Goal: Information Seeking & Learning: Learn about a topic

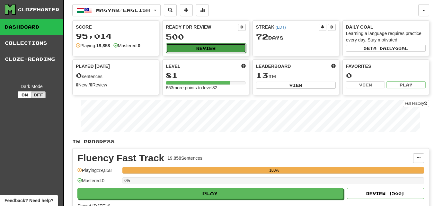
click at [199, 46] on button "Review" at bounding box center [206, 48] width 80 height 10
select select "********"
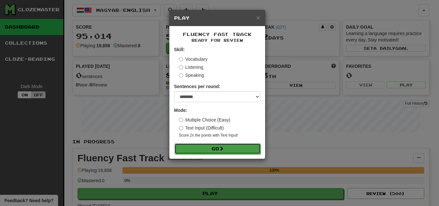
click at [252, 150] on button "Go" at bounding box center [218, 148] width 86 height 11
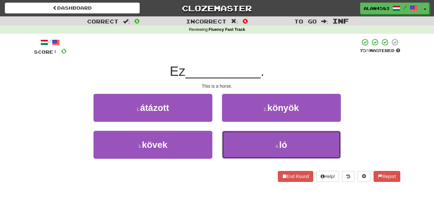
click at [291, 137] on button "4 . ló" at bounding box center [281, 145] width 119 height 28
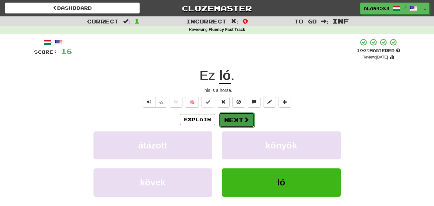
click at [233, 118] on button "Next" at bounding box center [237, 119] width 36 height 15
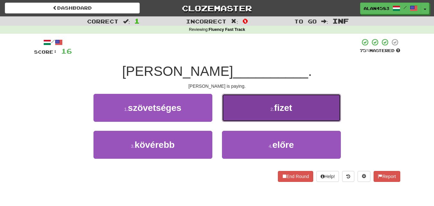
click at [301, 107] on button "2 . fizet" at bounding box center [281, 108] width 119 height 28
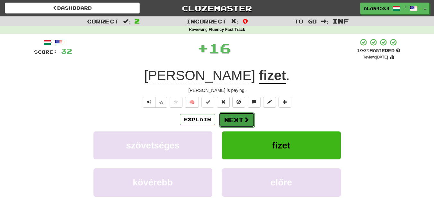
click at [234, 116] on button "Next" at bounding box center [237, 119] width 36 height 15
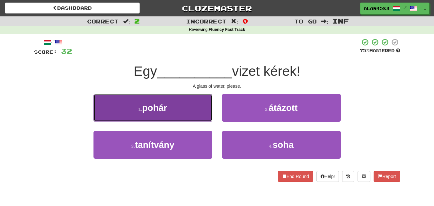
click at [185, 108] on button "1 . pohár" at bounding box center [153, 108] width 119 height 28
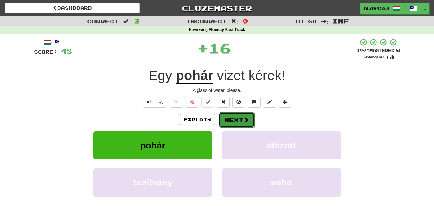
click at [231, 115] on button "Next" at bounding box center [237, 119] width 36 height 15
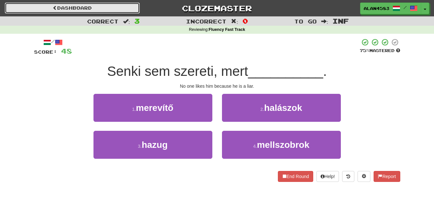
click at [94, 8] on link "Dashboard" at bounding box center [72, 8] width 135 height 11
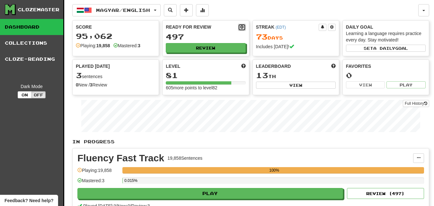
click at [241, 28] on span at bounding box center [242, 27] width 4 height 4
select select "*"
select select "**"
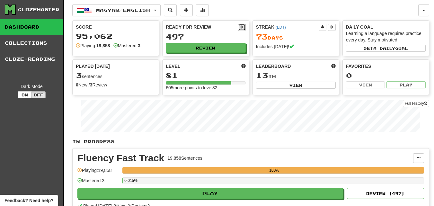
select select "***"
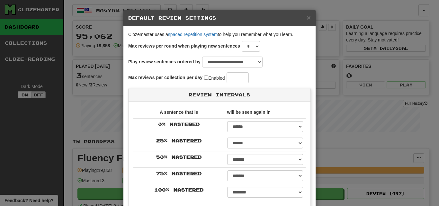
select select "**********"
type input "***"
select select "*"
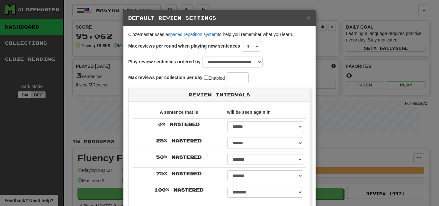
select select "*"
click at [307, 17] on span "×" at bounding box center [309, 17] width 4 height 7
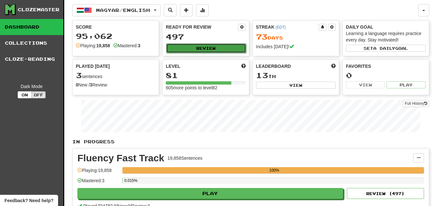
click at [225, 48] on button "Review" at bounding box center [206, 48] width 80 height 10
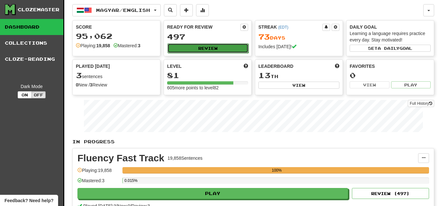
select select "********"
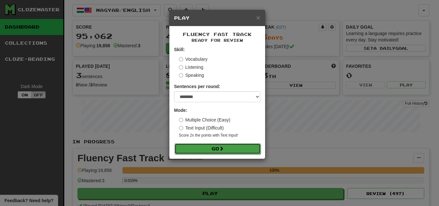
click at [256, 148] on button "Go" at bounding box center [218, 148] width 86 height 11
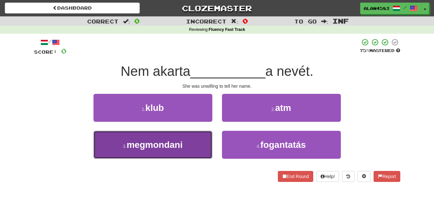
click at [194, 148] on button "3 . megmondani" at bounding box center [153, 145] width 119 height 28
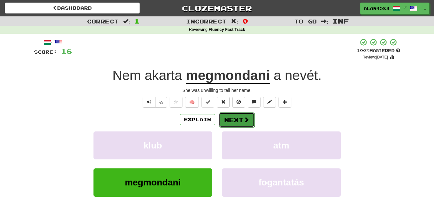
click at [232, 121] on button "Next" at bounding box center [237, 119] width 36 height 15
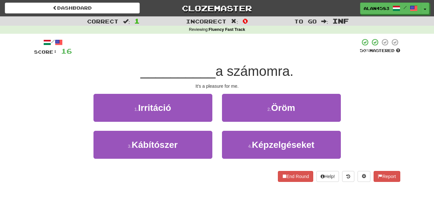
click at [260, 65] on span "a számomra." at bounding box center [255, 71] width 78 height 15
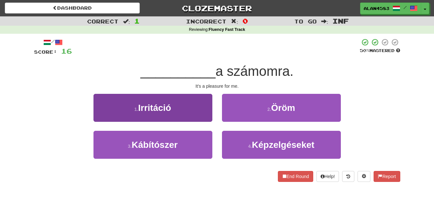
click at [248, 65] on span "a számomra." at bounding box center [255, 71] width 78 height 15
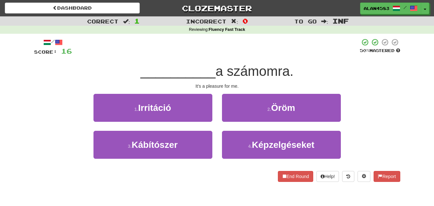
click at [256, 55] on div at bounding box center [256, 55] width 0 height 0
click at [296, 55] on div at bounding box center [216, 47] width 288 height 18
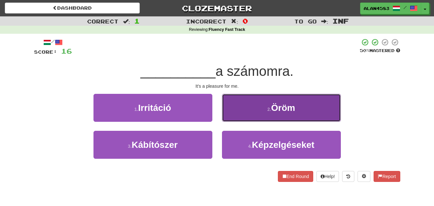
click at [277, 103] on span "Öröm" at bounding box center [283, 108] width 24 height 10
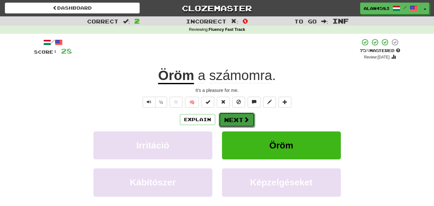
click at [234, 118] on button "Next" at bounding box center [237, 119] width 36 height 15
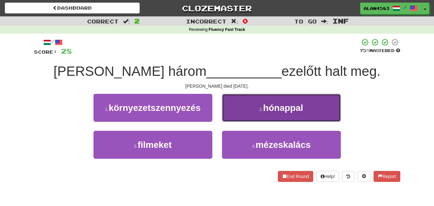
click at [275, 110] on span "hónappal" at bounding box center [283, 108] width 40 height 10
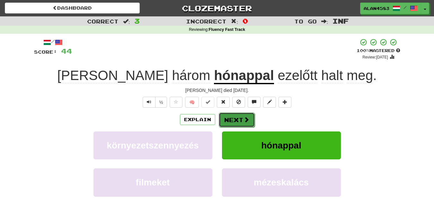
click at [237, 121] on button "Next" at bounding box center [237, 119] width 36 height 15
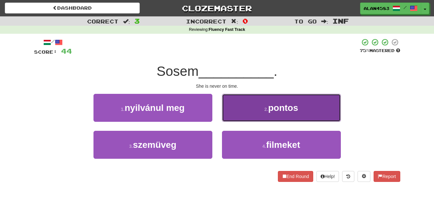
click at [255, 102] on button "2 . pontos" at bounding box center [281, 108] width 119 height 28
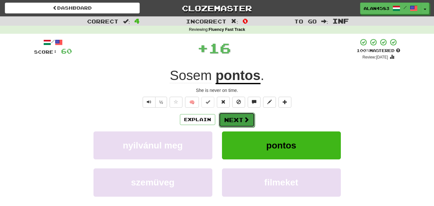
click at [230, 121] on button "Next" at bounding box center [237, 119] width 36 height 15
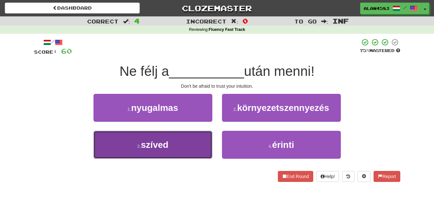
click at [186, 149] on button "3 . szíved" at bounding box center [153, 145] width 119 height 28
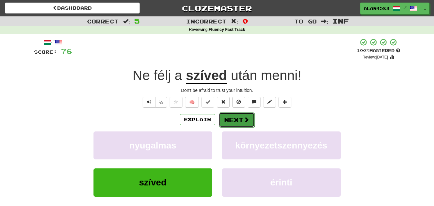
click at [237, 122] on button "Next" at bounding box center [237, 119] width 36 height 15
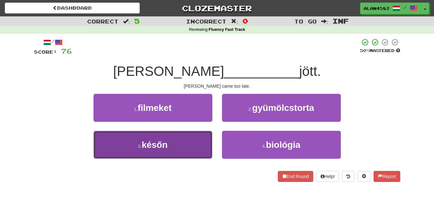
click at [202, 134] on button "3 . későn" at bounding box center [153, 145] width 119 height 28
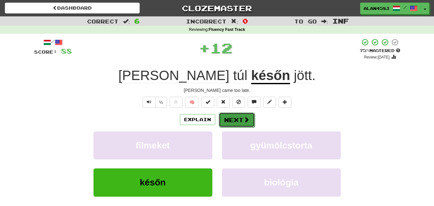
click at [232, 120] on button "Next" at bounding box center [237, 119] width 36 height 15
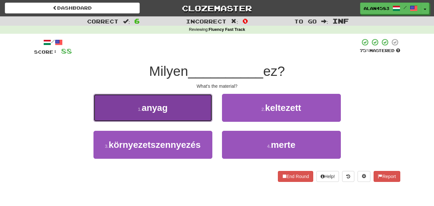
click at [182, 112] on button "1 . anyag" at bounding box center [153, 108] width 119 height 28
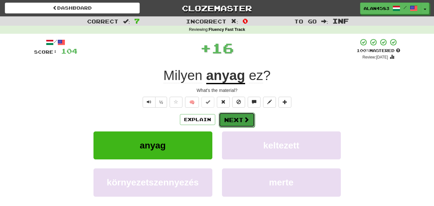
click at [238, 120] on button "Next" at bounding box center [237, 119] width 36 height 15
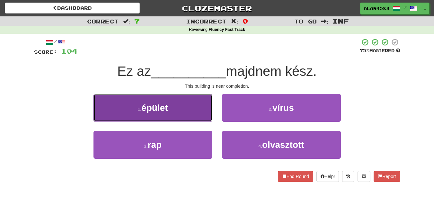
click at [203, 100] on button "1 . épület" at bounding box center [153, 108] width 119 height 28
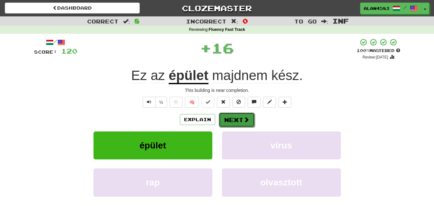
click at [236, 120] on button "Next" at bounding box center [237, 119] width 36 height 15
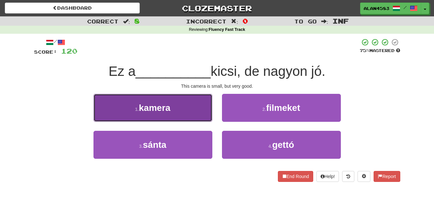
click at [182, 106] on button "1 . kamera" at bounding box center [153, 108] width 119 height 28
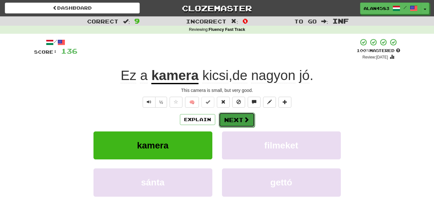
click at [232, 116] on button "Next" at bounding box center [237, 119] width 36 height 15
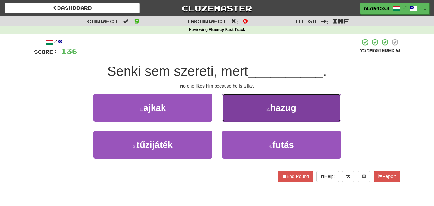
click at [289, 110] on span "hazug" at bounding box center [283, 108] width 26 height 10
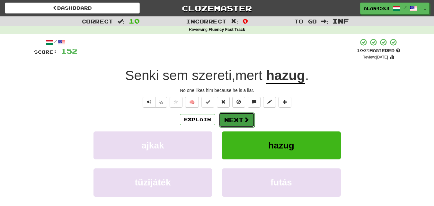
click at [236, 119] on button "Next" at bounding box center [237, 119] width 36 height 15
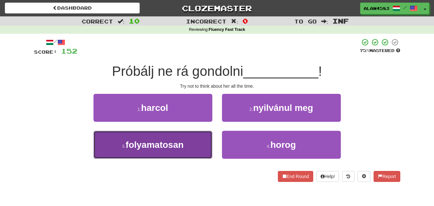
click at [202, 132] on button "3 . folyamatosan" at bounding box center [153, 145] width 119 height 28
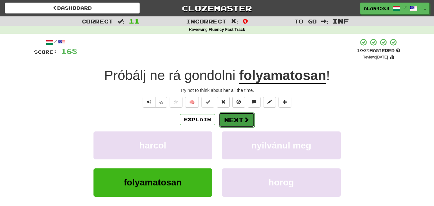
click at [235, 121] on button "Next" at bounding box center [237, 119] width 36 height 15
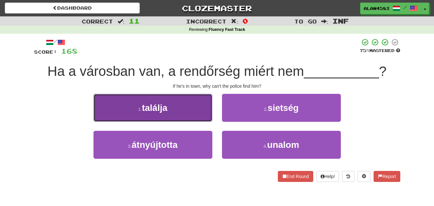
click at [202, 101] on button "1 . találja" at bounding box center [153, 108] width 119 height 28
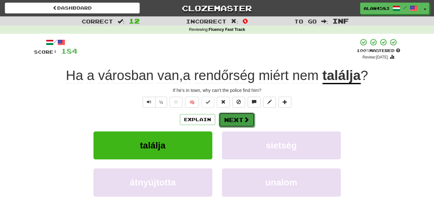
click at [233, 119] on button "Next" at bounding box center [237, 119] width 36 height 15
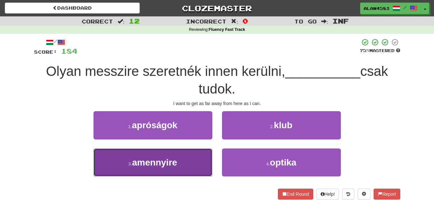
click at [195, 156] on button "3 . amennyire" at bounding box center [153, 162] width 119 height 28
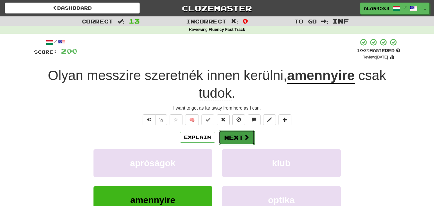
click at [231, 133] on button "Next" at bounding box center [237, 137] width 36 height 15
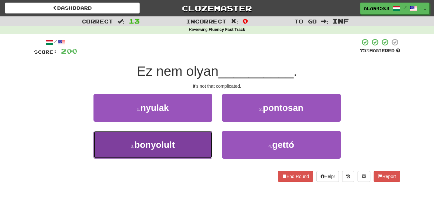
click at [188, 144] on button "3 . bonyolult" at bounding box center [153, 145] width 119 height 28
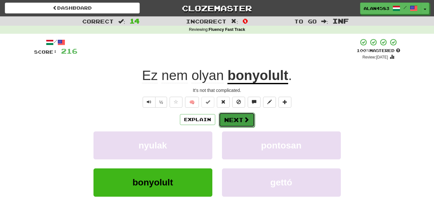
click at [231, 123] on button "Next" at bounding box center [237, 119] width 36 height 15
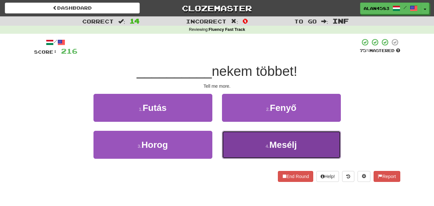
click at [275, 145] on span "Mesélj" at bounding box center [284, 145] width 28 height 10
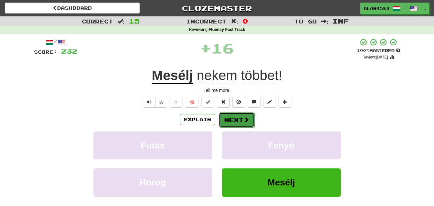
click at [232, 118] on button "Next" at bounding box center [237, 119] width 36 height 15
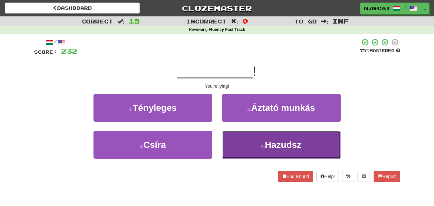
click at [264, 140] on button "4 . Hazudsz" at bounding box center [281, 145] width 119 height 28
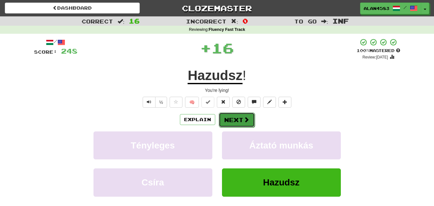
click at [249, 115] on button "Next" at bounding box center [237, 119] width 36 height 15
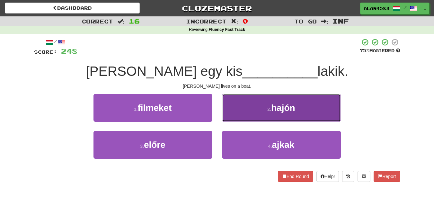
click at [306, 110] on button "2 . hajón" at bounding box center [281, 108] width 119 height 28
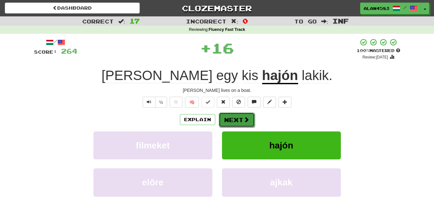
click at [240, 119] on button "Next" at bounding box center [237, 119] width 36 height 15
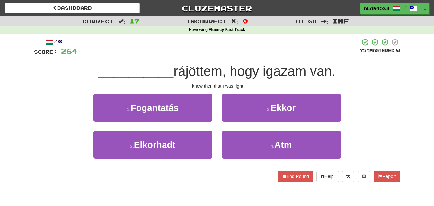
click at [202, 74] on span "rájöttem, hogy igazam van." at bounding box center [255, 71] width 162 height 15
click at [198, 79] on div at bounding box center [198, 79] width 0 height 0
click at [245, 59] on div "/ Score: 264 75 % Mastered __________ rájöttem, hogy igazam van. I knew then th…" at bounding box center [217, 110] width 366 height 144
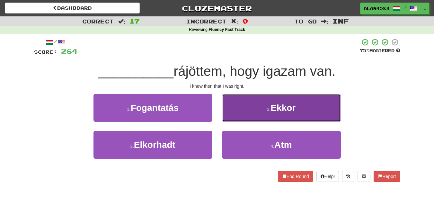
click at [283, 104] on span "Ekkor" at bounding box center [283, 108] width 25 height 10
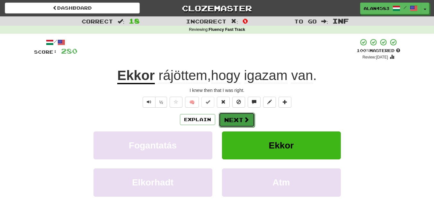
click at [232, 119] on button "Next" at bounding box center [237, 119] width 36 height 15
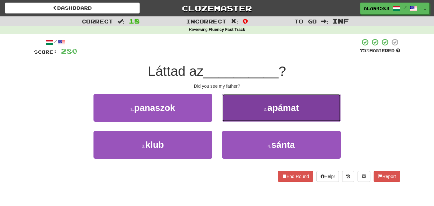
click at [276, 104] on span "apámat" at bounding box center [282, 108] width 31 height 10
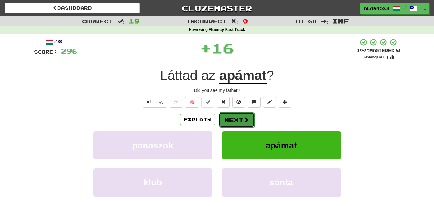
click at [235, 119] on button "Next" at bounding box center [237, 119] width 36 height 15
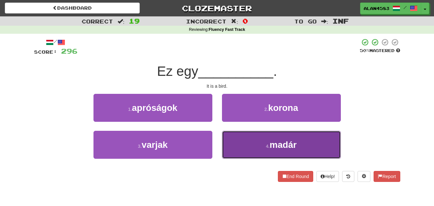
click at [265, 141] on button "4 . madár" at bounding box center [281, 145] width 119 height 28
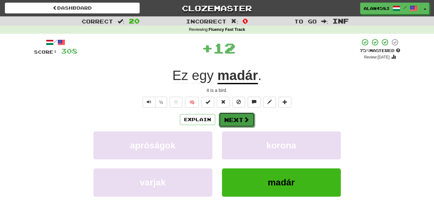
click at [238, 117] on button "Next" at bounding box center [237, 119] width 36 height 15
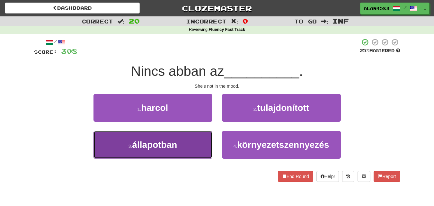
click at [201, 142] on button "3 . állapotban" at bounding box center [153, 145] width 119 height 28
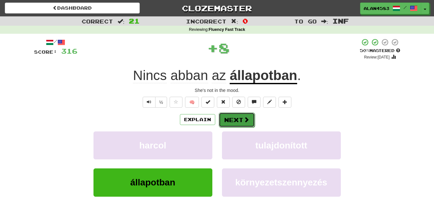
click at [235, 121] on button "Next" at bounding box center [237, 119] width 36 height 15
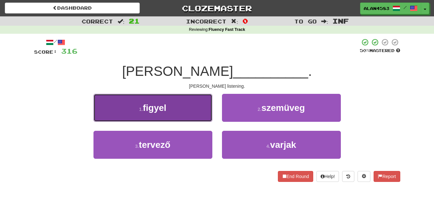
click at [161, 112] on span "figyel" at bounding box center [154, 108] width 23 height 10
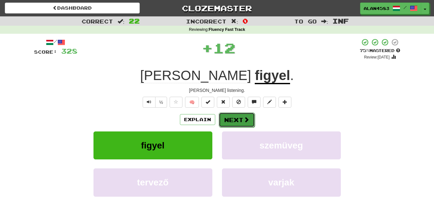
click at [250, 119] on button "Next" at bounding box center [237, 119] width 36 height 15
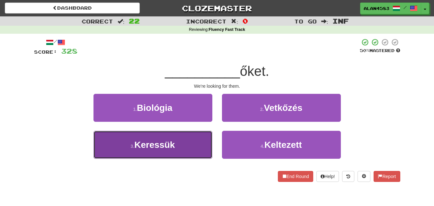
click at [192, 145] on button "3 . Keressük" at bounding box center [153, 145] width 119 height 28
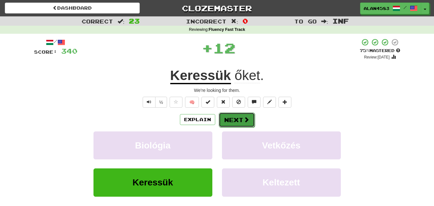
click at [231, 123] on button "Next" at bounding box center [237, 119] width 36 height 15
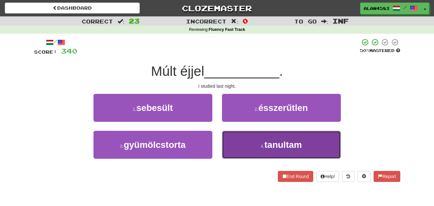
click at [262, 144] on small "4 ." at bounding box center [263, 146] width 4 height 5
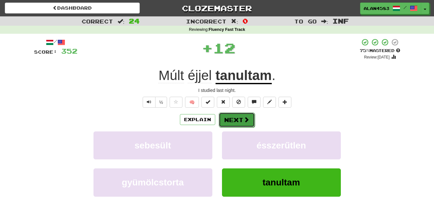
click at [243, 123] on button "Next" at bounding box center [237, 119] width 36 height 15
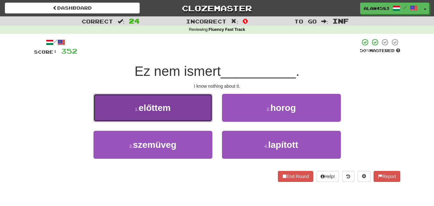
click at [188, 114] on button "1 . előttem" at bounding box center [153, 108] width 119 height 28
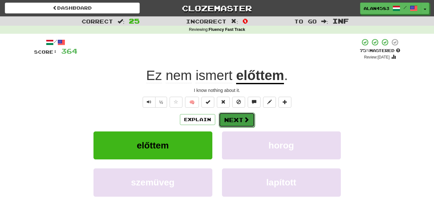
click at [236, 119] on button "Next" at bounding box center [237, 119] width 36 height 15
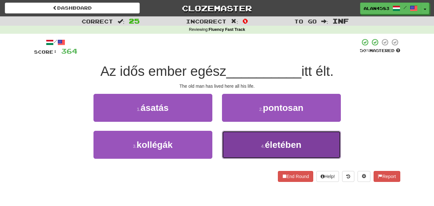
click at [273, 141] on span "életében" at bounding box center [283, 145] width 37 height 10
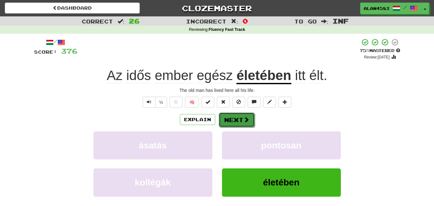
click at [229, 126] on button "Next" at bounding box center [237, 119] width 36 height 15
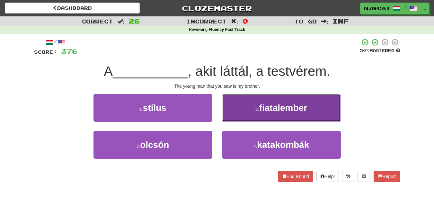
click at [304, 107] on span "fiatalember" at bounding box center [283, 108] width 48 height 10
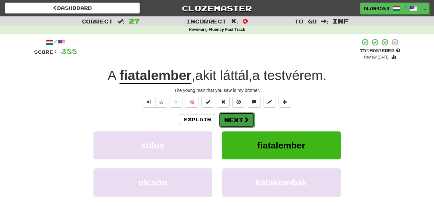
click at [236, 119] on button "Next" at bounding box center [237, 119] width 36 height 15
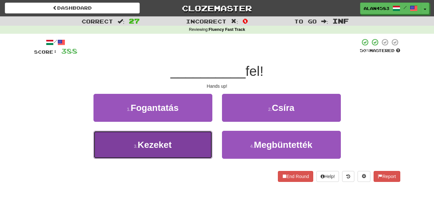
click at [192, 147] on button "3 . Kezeket" at bounding box center [153, 145] width 119 height 28
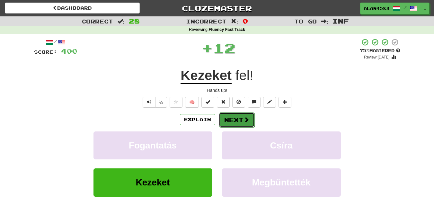
click at [229, 122] on button "Next" at bounding box center [237, 119] width 36 height 15
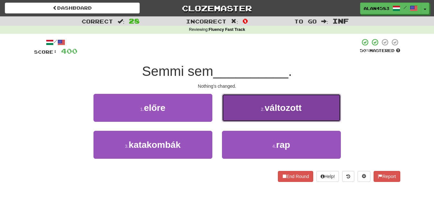
click at [299, 107] on span "változott" at bounding box center [283, 108] width 37 height 10
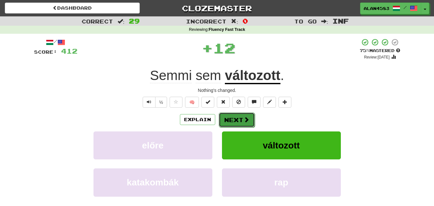
click at [248, 118] on span at bounding box center [247, 120] width 6 height 6
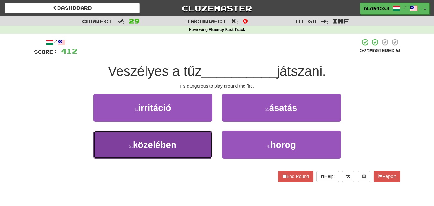
click at [195, 143] on button "3 . közelében" at bounding box center [153, 145] width 119 height 28
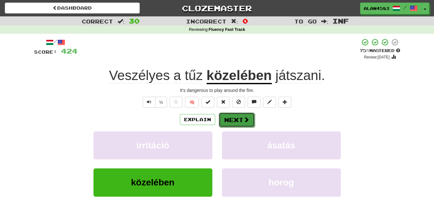
click at [236, 118] on button "Next" at bounding box center [237, 119] width 36 height 15
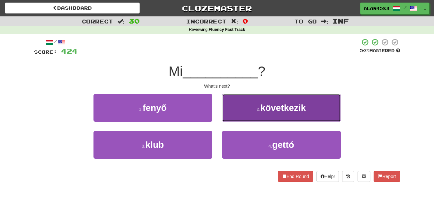
click at [301, 111] on span "következik" at bounding box center [284, 108] width 46 height 10
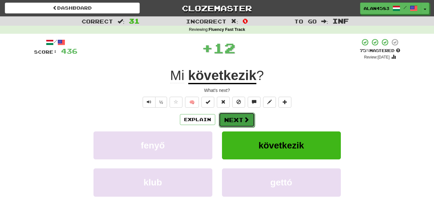
click at [242, 118] on button "Next" at bounding box center [237, 119] width 36 height 15
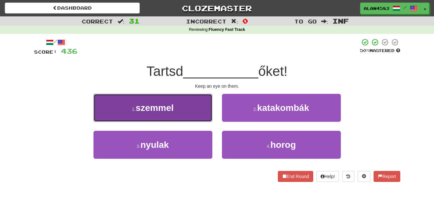
click at [187, 104] on button "1 . szemmel" at bounding box center [153, 108] width 119 height 28
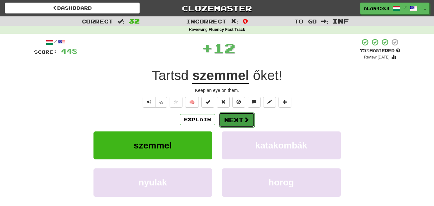
click at [229, 119] on button "Next" at bounding box center [237, 119] width 36 height 15
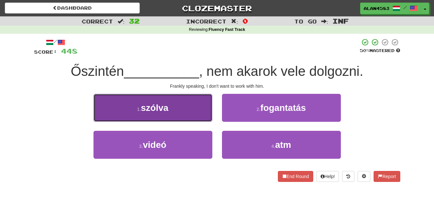
click at [193, 107] on button "1 . szólva" at bounding box center [153, 108] width 119 height 28
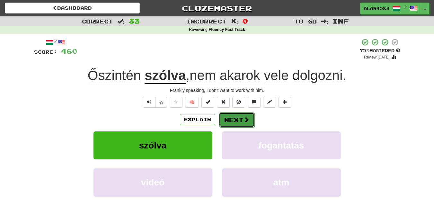
click at [233, 121] on button "Next" at bounding box center [237, 119] width 36 height 15
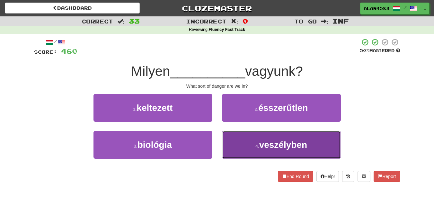
click at [264, 143] on span "veszélyben" at bounding box center [283, 145] width 48 height 10
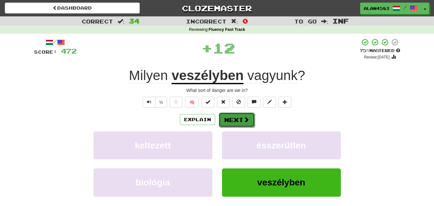
click at [230, 121] on button "Next" at bounding box center [237, 119] width 36 height 15
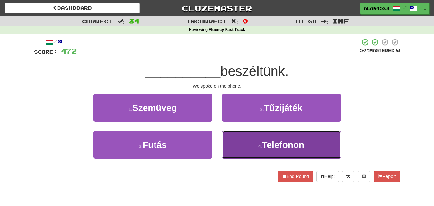
click at [264, 139] on button "4 . Telefonon" at bounding box center [281, 145] width 119 height 28
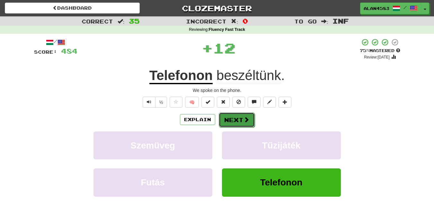
click at [235, 117] on button "Next" at bounding box center [237, 119] width 36 height 15
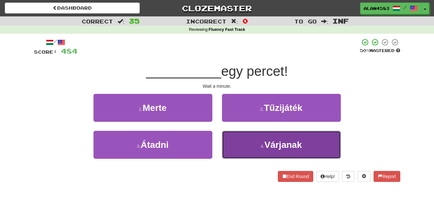
click at [280, 143] on span "Várjanak" at bounding box center [284, 145] width 38 height 10
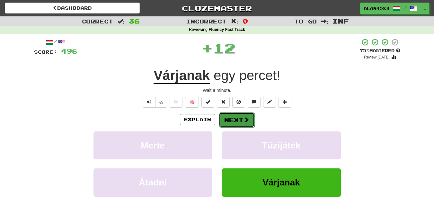
click at [238, 121] on button "Next" at bounding box center [237, 119] width 36 height 15
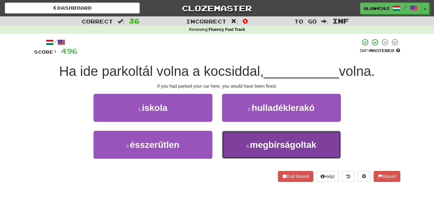
click at [306, 143] on span "megbírságoltak" at bounding box center [283, 145] width 67 height 10
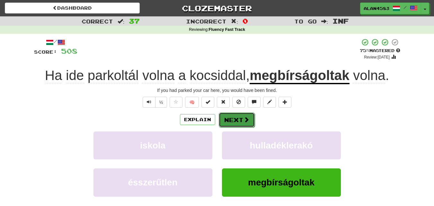
click at [248, 120] on span at bounding box center [247, 120] width 6 height 6
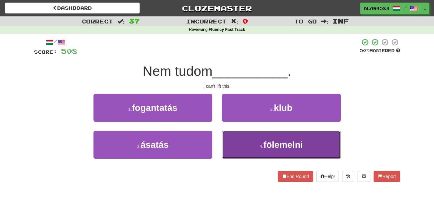
click at [263, 137] on button "4 . fölemelni" at bounding box center [281, 145] width 119 height 28
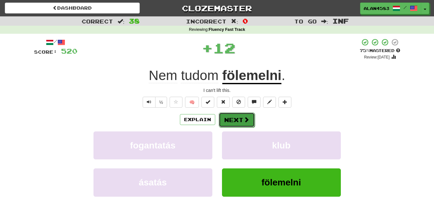
click at [236, 118] on button "Next" at bounding box center [237, 119] width 36 height 15
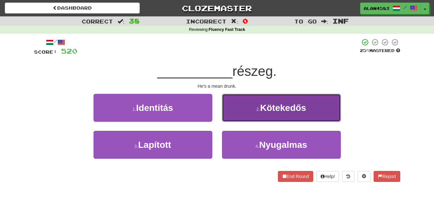
click at [271, 102] on button "2 . Kötekedős" at bounding box center [281, 108] width 119 height 28
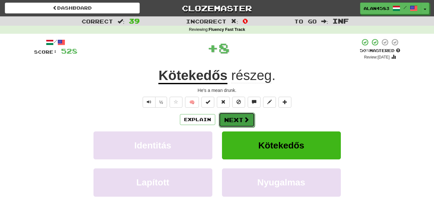
click at [232, 118] on button "Next" at bounding box center [237, 119] width 36 height 15
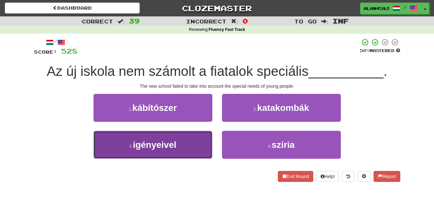
click at [185, 153] on button "3 . igényeivel" at bounding box center [153, 145] width 119 height 28
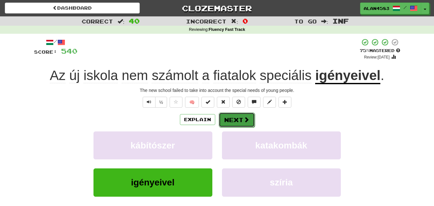
click at [238, 117] on button "Next" at bounding box center [237, 119] width 36 height 15
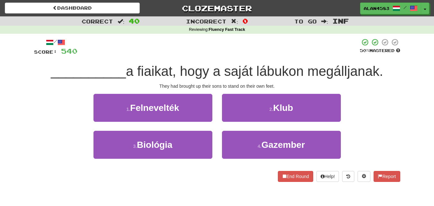
click at [157, 71] on span "a fiaikat, hogy a saját lábukon megálljanak." at bounding box center [254, 71] width 257 height 15
click at [153, 55] on div at bounding box center [153, 55] width 0 height 0
click at [185, 53] on div at bounding box center [218, 47] width 282 height 18
click at [282, 63] on div "__________ a fiaikat, hogy a saját lábukon megálljanak." at bounding box center [217, 72] width 366 height 18
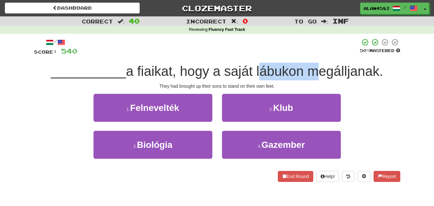
click at [282, 63] on div "__________ a fiaikat, hogy a saját lábukon megálljanak." at bounding box center [217, 72] width 366 height 18
click at [278, 55] on div at bounding box center [278, 55] width 0 height 0
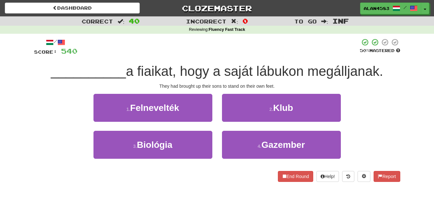
click at [302, 49] on div at bounding box center [218, 47] width 282 height 18
click at [335, 73] on span "a fiaikat, hogy a saját lábukon megálljanak." at bounding box center [254, 71] width 257 height 15
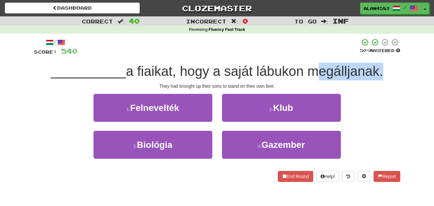
click at [335, 73] on span "a fiaikat, hogy a saját lábukon megálljanak." at bounding box center [254, 71] width 257 height 15
click at [330, 79] on div at bounding box center [330, 79] width 0 height 0
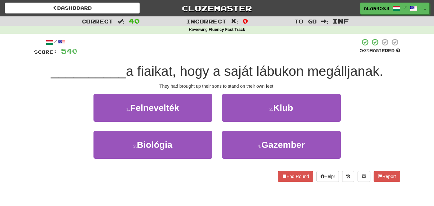
click at [392, 62] on div "/ Score: 540 50 % Mastered __________ a fiaikat, hogy a saját lábukon megálljan…" at bounding box center [217, 110] width 366 height 144
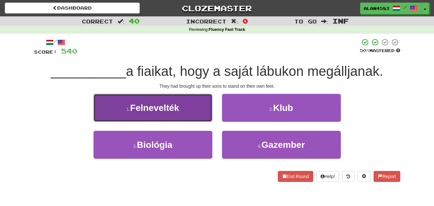
click at [195, 106] on button "1 . Felnevelték" at bounding box center [153, 108] width 119 height 28
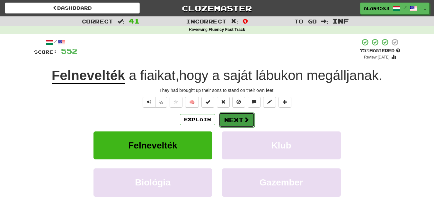
click at [232, 121] on button "Next" at bounding box center [237, 119] width 36 height 15
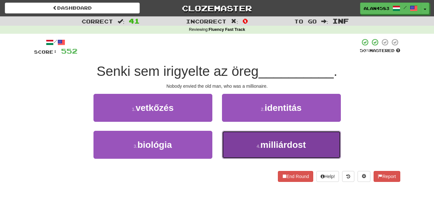
click at [265, 149] on span "milliárdost" at bounding box center [284, 145] width 46 height 10
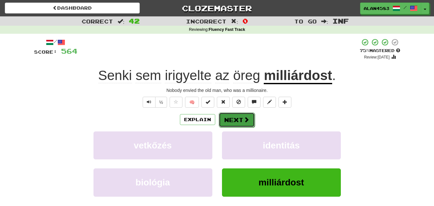
click at [235, 120] on button "Next" at bounding box center [237, 119] width 36 height 15
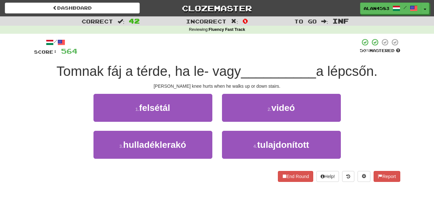
click at [347, 71] on span "a lépcsőn." at bounding box center [346, 71] width 61 height 15
click at [343, 55] on div at bounding box center [343, 55] width 0 height 0
click at [290, 66] on span "__________" at bounding box center [278, 71] width 75 height 15
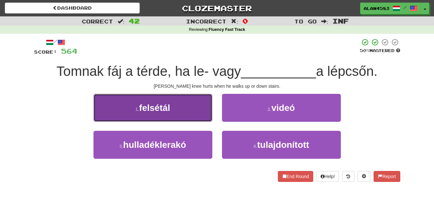
click at [193, 108] on button "1 . felsétál" at bounding box center [153, 108] width 119 height 28
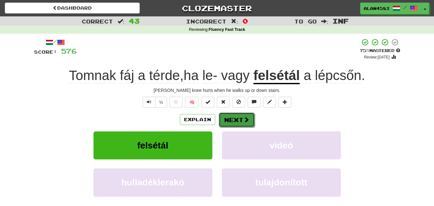
click at [241, 121] on button "Next" at bounding box center [237, 119] width 36 height 15
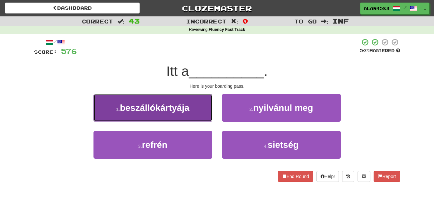
click at [182, 105] on span "beszállókártyája" at bounding box center [154, 108] width 69 height 10
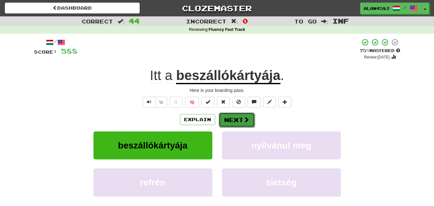
click at [236, 120] on button "Next" at bounding box center [237, 119] width 36 height 15
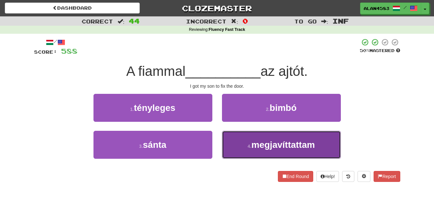
click at [277, 138] on button "4 . megjavíttattam" at bounding box center [281, 145] width 119 height 28
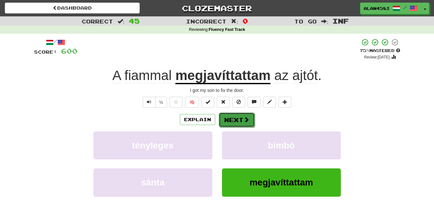
click at [233, 119] on button "Next" at bounding box center [237, 119] width 36 height 15
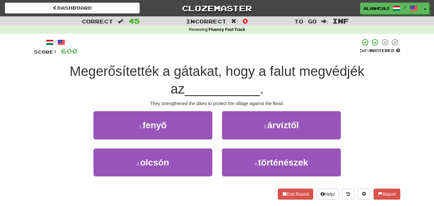
click at [134, 71] on span "Megerősítették a gátakat, hogy a falut megvédjék az" at bounding box center [217, 80] width 295 height 33
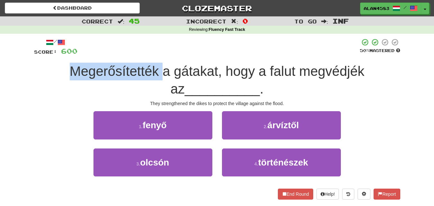
click at [130, 55] on div at bounding box center [130, 55] width 0 height 0
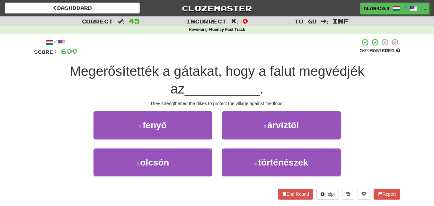
click at [158, 55] on div at bounding box center [218, 47] width 282 height 18
click at [187, 70] on span "Megerősítették a gátakat, hogy a falut megvédjék az" at bounding box center [217, 80] width 295 height 33
click at [183, 55] on div at bounding box center [183, 55] width 0 height 0
click at [212, 54] on div at bounding box center [218, 47] width 282 height 18
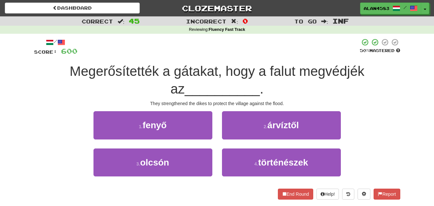
click at [321, 65] on span "Megerősítették a gátakat, hogy a falut megvédjék az" at bounding box center [217, 80] width 295 height 33
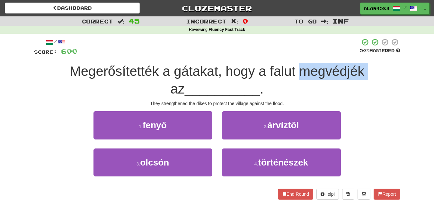
click at [321, 65] on span "Megerősítették a gátakat, hogy a falut megvédjék az" at bounding box center [217, 80] width 295 height 33
click at [317, 55] on div at bounding box center [317, 55] width 0 height 0
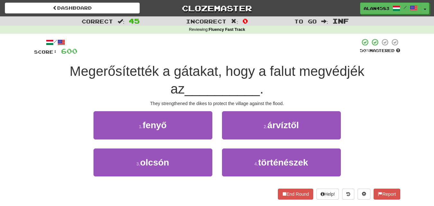
click at [320, 51] on div at bounding box center [218, 47] width 282 height 18
click at [275, 69] on span "Megerősítették a gátakat, hogy a falut megvédjék az" at bounding box center [217, 80] width 295 height 33
click at [271, 55] on div at bounding box center [271, 55] width 0 height 0
click at [291, 54] on div at bounding box center [218, 47] width 282 height 18
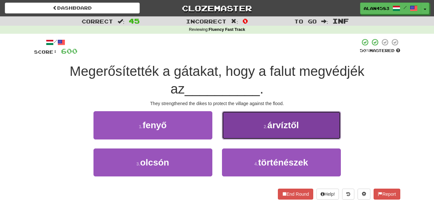
click at [277, 125] on span "árvíztől" at bounding box center [282, 125] width 31 height 10
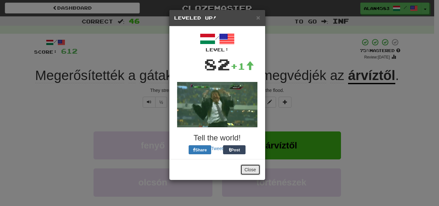
click at [253, 169] on button "Close" at bounding box center [250, 169] width 20 height 11
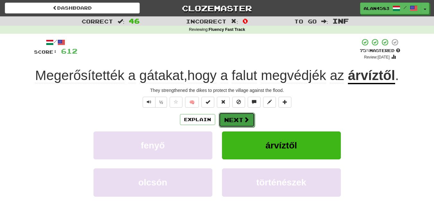
click at [226, 127] on button "Next" at bounding box center [237, 119] width 36 height 15
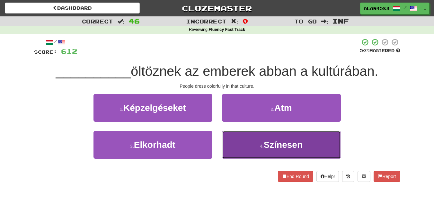
click at [277, 137] on button "4 . Színesen" at bounding box center [281, 145] width 119 height 28
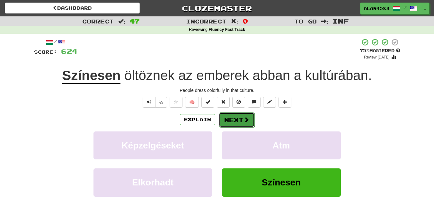
click at [234, 121] on button "Next" at bounding box center [237, 119] width 36 height 15
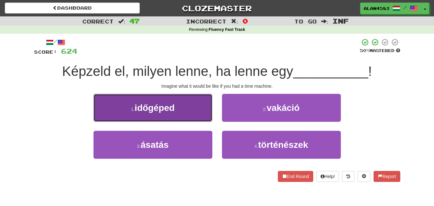
click at [173, 115] on button "1 . időgéped" at bounding box center [153, 108] width 119 height 28
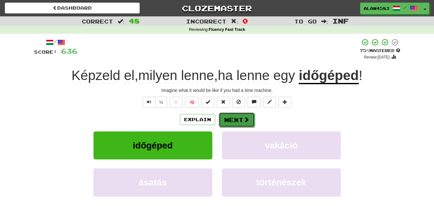
click at [231, 120] on button "Next" at bounding box center [237, 119] width 36 height 15
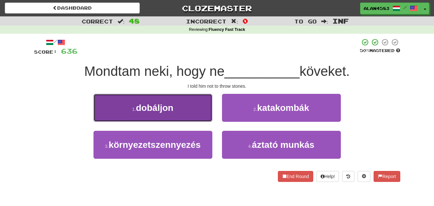
click at [199, 108] on button "1 . dobáljon" at bounding box center [153, 108] width 119 height 28
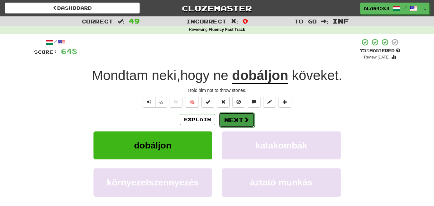
click at [228, 117] on button "Next" at bounding box center [237, 119] width 36 height 15
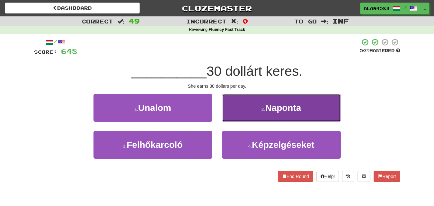
click at [291, 113] on button "2 . Naponta" at bounding box center [281, 108] width 119 height 28
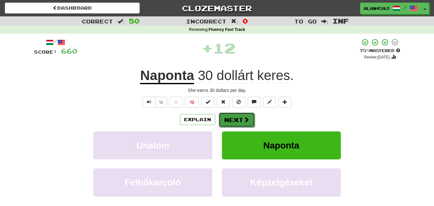
click at [235, 119] on button "Next" at bounding box center [237, 119] width 36 height 15
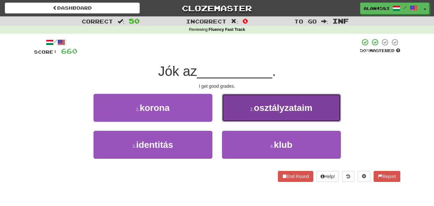
click at [268, 102] on button "2 . osztályzataim" at bounding box center [281, 108] width 119 height 28
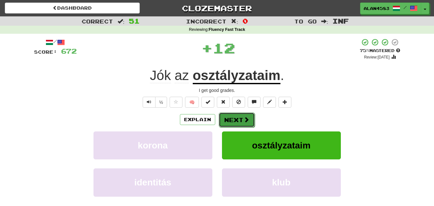
click at [236, 119] on button "Next" at bounding box center [237, 119] width 36 height 15
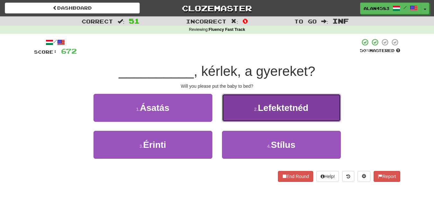
click at [288, 118] on button "2 . Lefektetnéd" at bounding box center [281, 108] width 119 height 28
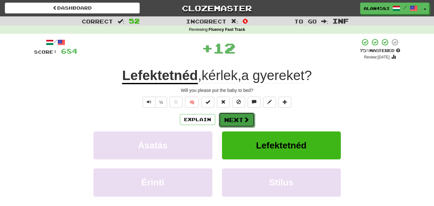
click at [234, 118] on button "Next" at bounding box center [237, 119] width 36 height 15
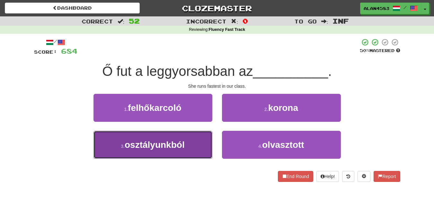
click at [186, 144] on button "3 . osztályunkból" at bounding box center [153, 145] width 119 height 28
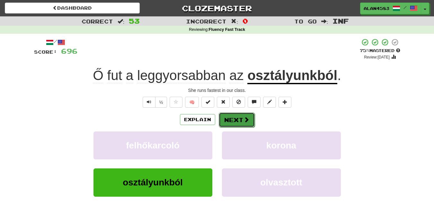
click at [235, 117] on button "Next" at bounding box center [237, 119] width 36 height 15
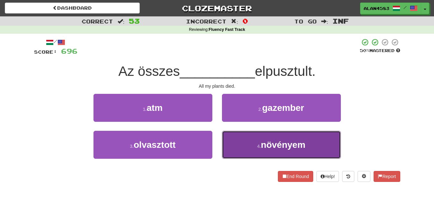
click at [265, 141] on span "növényem" at bounding box center [283, 145] width 45 height 10
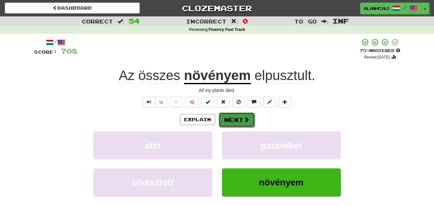
click at [236, 119] on button "Next" at bounding box center [237, 119] width 36 height 15
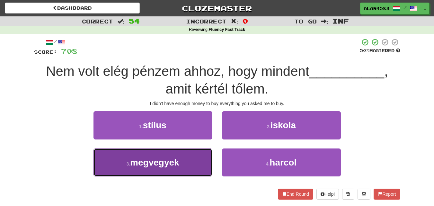
click at [187, 158] on button "3 . megvegyek" at bounding box center [153, 162] width 119 height 28
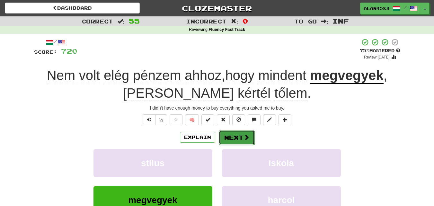
click at [240, 136] on button "Next" at bounding box center [237, 137] width 36 height 15
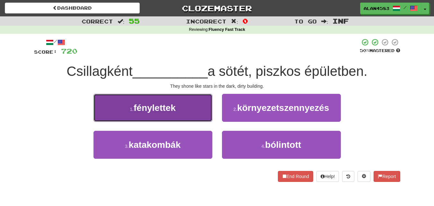
click at [185, 115] on button "1 . fénylettek" at bounding box center [153, 108] width 119 height 28
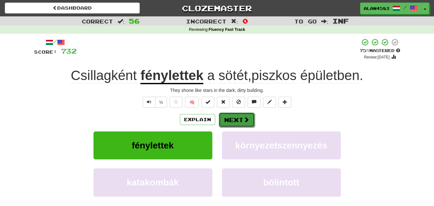
click at [230, 118] on button "Next" at bounding box center [237, 119] width 36 height 15
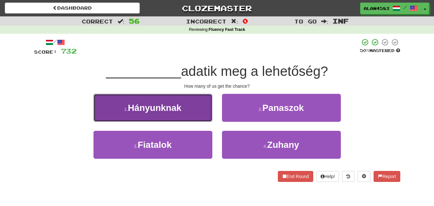
click at [180, 108] on span "Hányunknak" at bounding box center [155, 108] width 54 height 10
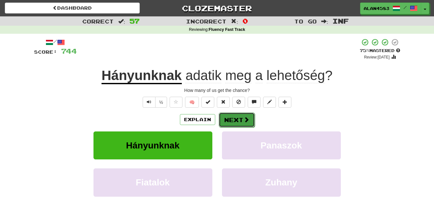
click at [230, 113] on button "Next" at bounding box center [237, 119] width 36 height 15
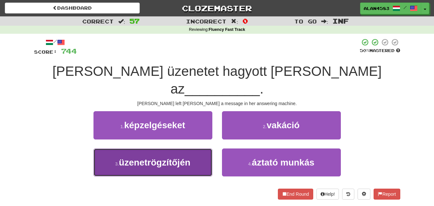
click at [181, 157] on span "üzenetrögzítőjén" at bounding box center [154, 162] width 71 height 10
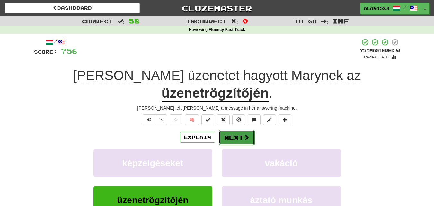
click at [234, 130] on button "Next" at bounding box center [237, 137] width 36 height 15
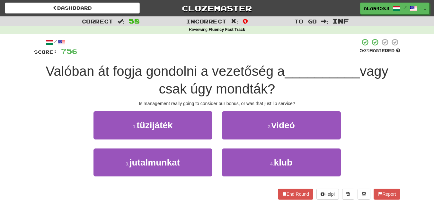
click at [238, 70] on span "Valóban át fogja gondolni a vezetőség a" at bounding box center [165, 71] width 239 height 15
click at [247, 85] on span "vagy csak úgy mondták?" at bounding box center [273, 80] width 229 height 33
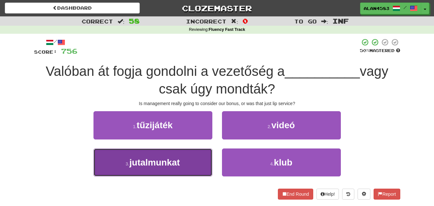
click at [184, 167] on button "3 . jutalmunkat" at bounding box center [153, 162] width 119 height 28
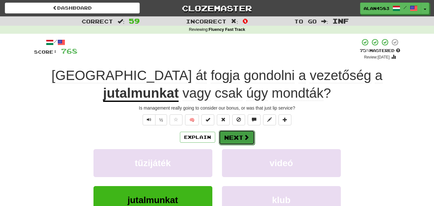
click at [236, 140] on button "Next" at bounding box center [237, 137] width 36 height 15
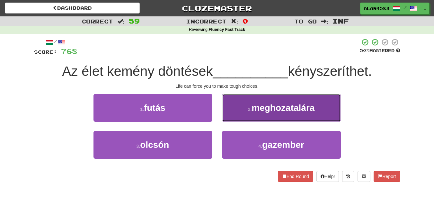
click at [281, 111] on span "meghozatalára" at bounding box center [283, 108] width 63 height 10
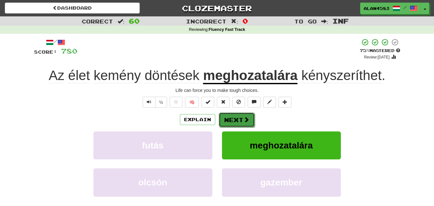
click at [231, 118] on button "Next" at bounding box center [237, 119] width 36 height 15
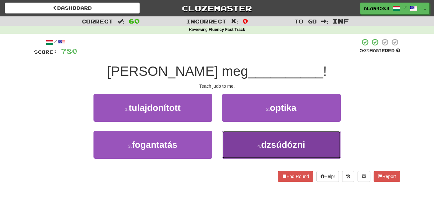
click at [256, 150] on button "4 . dzsúdózni" at bounding box center [281, 145] width 119 height 28
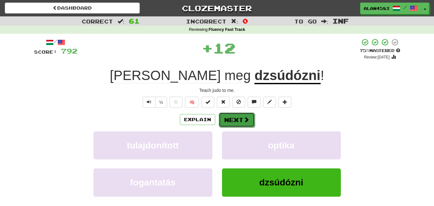
click at [242, 123] on button "Next" at bounding box center [237, 119] width 36 height 15
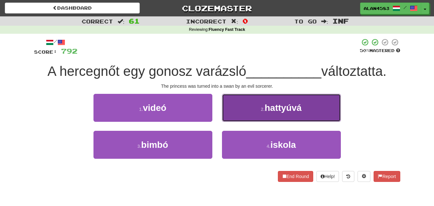
click at [285, 104] on span "hattyúvá" at bounding box center [283, 108] width 37 height 10
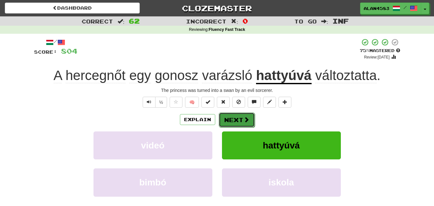
click at [236, 118] on button "Next" at bounding box center [237, 119] width 36 height 15
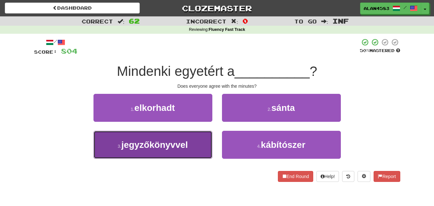
click at [204, 137] on button "3 . jegyzőkönyvvel" at bounding box center [153, 145] width 119 height 28
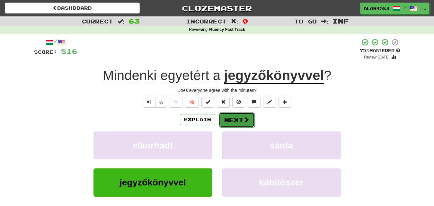
click at [232, 122] on button "Next" at bounding box center [237, 119] width 36 height 15
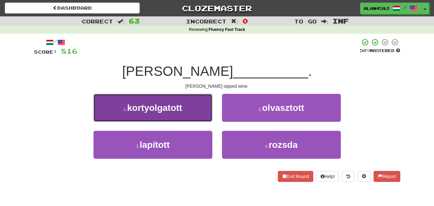
click at [185, 105] on button "1 . kortyolgatott" at bounding box center [153, 108] width 119 height 28
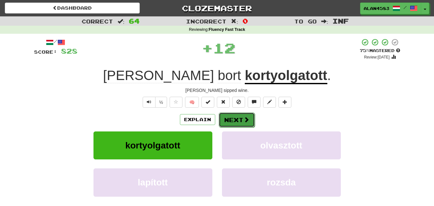
click at [234, 120] on button "Next" at bounding box center [237, 119] width 36 height 15
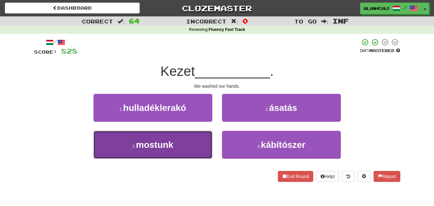
click at [190, 144] on button "3 . mostunk" at bounding box center [153, 145] width 119 height 28
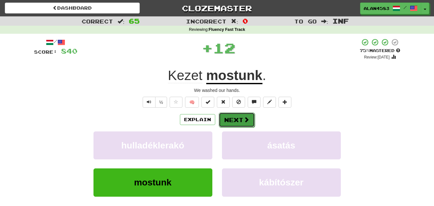
click at [233, 120] on button "Next" at bounding box center [237, 119] width 36 height 15
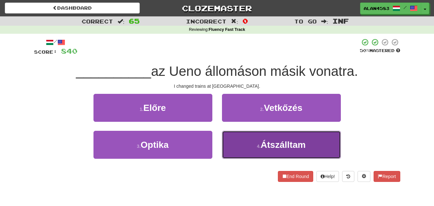
click at [277, 150] on button "4 . Átszálltam" at bounding box center [281, 145] width 119 height 28
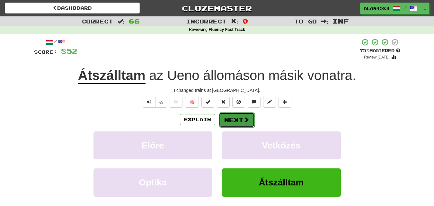
click at [235, 118] on button "Next" at bounding box center [237, 119] width 36 height 15
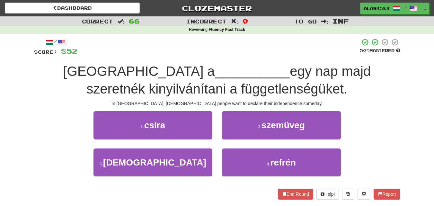
click at [150, 88] on span "egy nap majd szeretnék kinyilvánítani a függetlenségüket." at bounding box center [228, 80] width 284 height 33
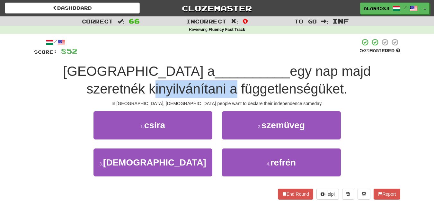
click at [150, 88] on span "egy nap majd szeretnék kinyilvánítani a függetlenségüket." at bounding box center [228, 80] width 284 height 33
click at [146, 72] on div at bounding box center [146, 72] width 0 height 0
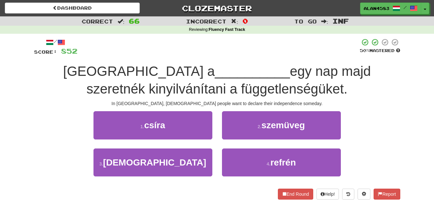
click at [215, 65] on span "__________" at bounding box center [252, 71] width 75 height 15
click at [239, 85] on span "egy nap majd szeretnék kinyilvánítani a függetlenségüket." at bounding box center [228, 80] width 284 height 33
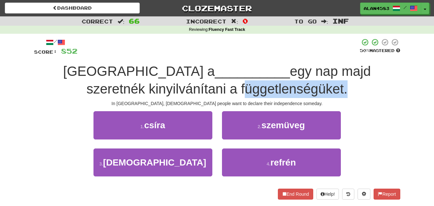
click at [239, 85] on span "egy nap majd szeretnék kinyilvánítani a függetlenségüket." at bounding box center [228, 80] width 284 height 33
click at [235, 72] on div at bounding box center [235, 72] width 0 height 0
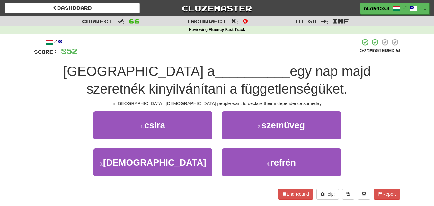
click at [277, 68] on span "egy nap majd szeretnék kinyilvánítani a függetlenségüket." at bounding box center [228, 80] width 284 height 33
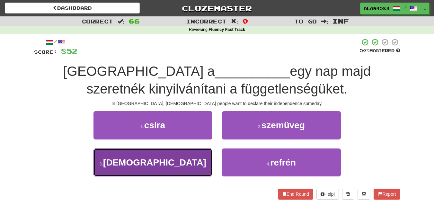
click at [190, 165] on button "3 . flamandok" at bounding box center [153, 162] width 119 height 28
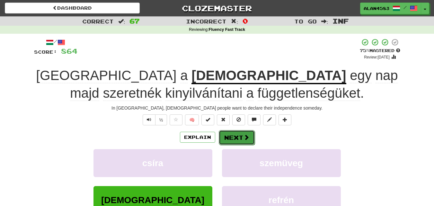
click at [242, 137] on button "Next" at bounding box center [237, 137] width 36 height 15
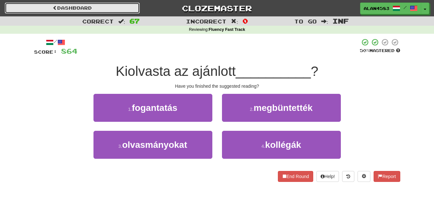
click at [99, 7] on link "Dashboard" at bounding box center [72, 8] width 135 height 11
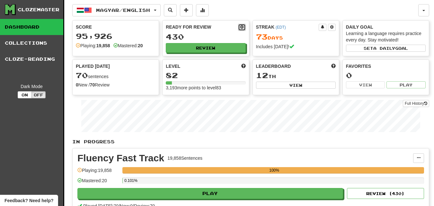
click at [241, 26] on span at bounding box center [242, 27] width 4 height 4
select select "*"
select select "**"
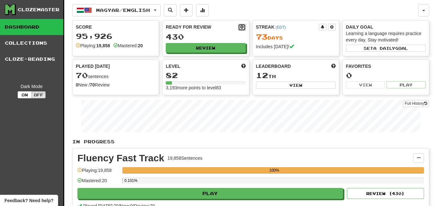
select select "***"
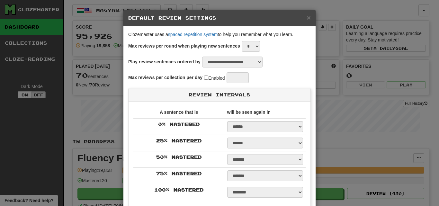
select select "**********"
type input "***"
select select "*"
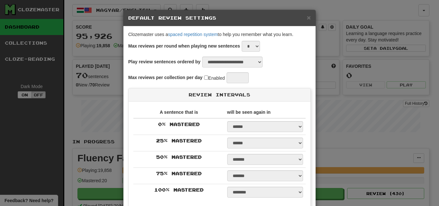
select select "*"
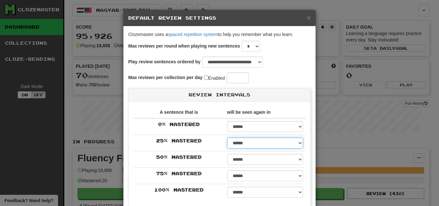
click at [300, 141] on select "****** ****** ****** ****** ****** ****** ****** ****** ****** ******* ******* …" at bounding box center [265, 143] width 76 height 11
select select "***"
click at [227, 138] on select "****** ****** ****** ****** ****** ****** ****** ****** ****** ******* ******* …" at bounding box center [265, 143] width 76 height 11
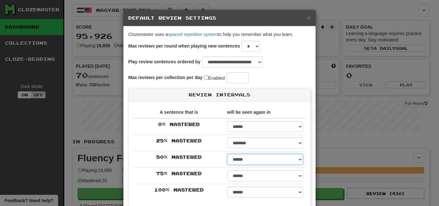
click at [250, 157] on select "****** ****** ****** ****** ****** ****** ****** ****** ****** ******* ******* …" at bounding box center [265, 159] width 76 height 11
select select "***"
click at [227, 154] on select "****** ****** ****** ****** ****** ****** ****** ****** ****** ******* ******* …" at bounding box center [265, 159] width 76 height 11
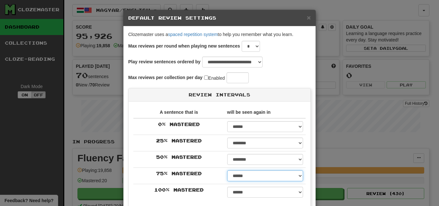
click at [277, 175] on select "****** ****** ****** ****** ****** ****** ****** ****** ****** ******* ******* …" at bounding box center [265, 175] width 76 height 11
select select "***"
click at [227, 170] on select "****** ****** ****** ****** ****** ****** ****** ****** ****** ******* ******* …" at bounding box center [265, 175] width 76 height 11
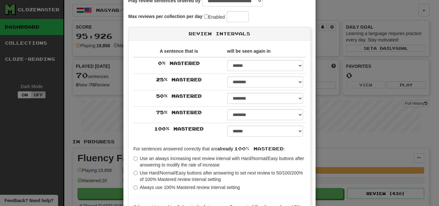
scroll to position [65, 0]
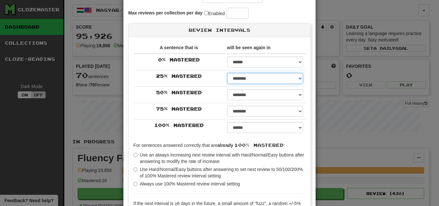
click at [290, 80] on select "****** ****** ****** ****** ****** ****** ****** ****** ****** ******* ******* …" at bounding box center [265, 78] width 76 height 11
select select "*"
click at [227, 73] on select "****** ****** ****** ****** ****** ****** ****** ****** ****** ******* ******* …" at bounding box center [265, 78] width 76 height 11
click at [253, 133] on td "****** ****** ****** ****** ****** ****** ****** ****** ****** ******* ******* …" at bounding box center [265, 128] width 81 height 16
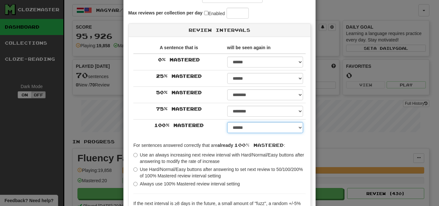
click at [248, 130] on select "****** ****** ****** ****** ****** ****** ****** ****** ****** ******* ******* …" at bounding box center [265, 127] width 76 height 11
select select "*****"
click at [227, 122] on select "****** ****** ****** ****** ****** ****** ****** ****** ****** ******* ******* …" at bounding box center [265, 127] width 76 height 11
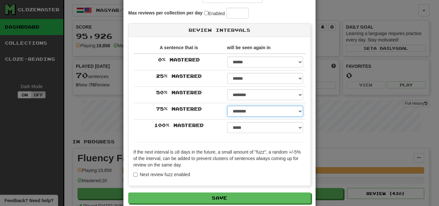
click at [255, 110] on select "****** ****** ****** ****** ****** ****** ****** ****** ****** ******* ******* …" at bounding box center [265, 111] width 76 height 11
click at [227, 106] on select "****** ****** ****** ****** ****** ****** ****** ****** ****** ******* ******* …" at bounding box center [265, 111] width 76 height 11
click at [296, 112] on select "****** ****** ****** ****** ****** ****** ****** ****** ****** ******* ******* …" at bounding box center [265, 111] width 76 height 11
click at [301, 149] on p "If the next interval is ≥8 days in the future, a small amount of "fuzz", a rand…" at bounding box center [219, 158] width 172 height 19
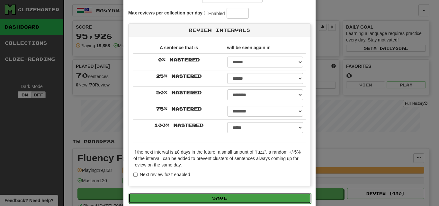
click at [292, 197] on button "Save" at bounding box center [220, 198] width 183 height 11
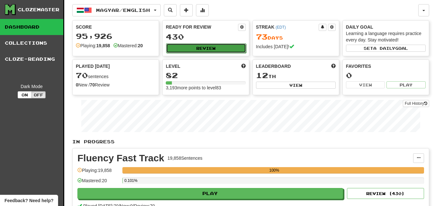
click at [228, 49] on button "Review" at bounding box center [206, 48] width 80 height 10
select select "********"
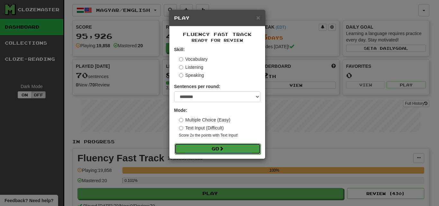
click at [245, 151] on button "Go" at bounding box center [218, 148] width 86 height 11
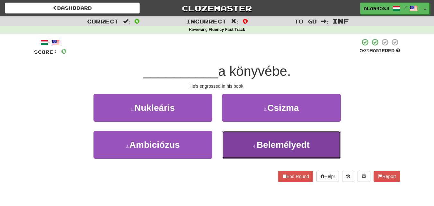
click at [318, 145] on button "4 . [GEOGRAPHIC_DATA]" at bounding box center [281, 145] width 119 height 28
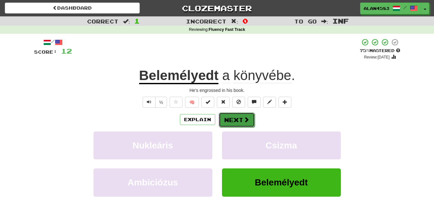
click at [244, 118] on span at bounding box center [247, 120] width 6 height 6
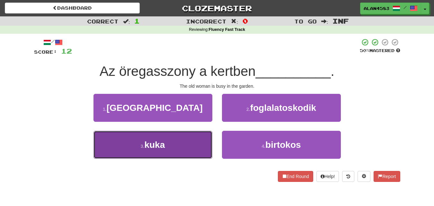
click at [202, 134] on button "3 . kuka" at bounding box center [153, 145] width 119 height 28
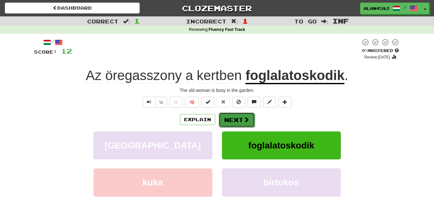
click at [229, 120] on button "Next" at bounding box center [237, 119] width 36 height 15
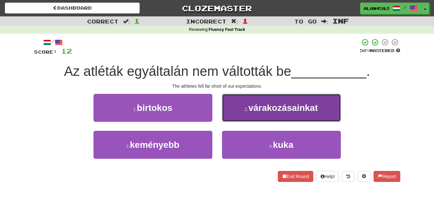
click at [286, 107] on span "várakozásainkat" at bounding box center [282, 108] width 69 height 10
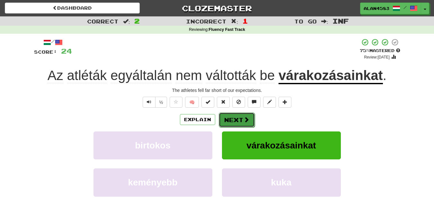
click at [234, 122] on button "Next" at bounding box center [237, 119] width 36 height 15
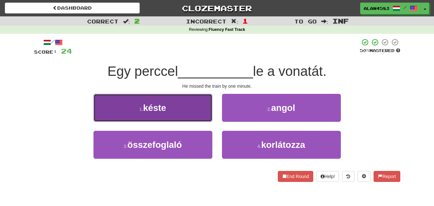
click at [192, 102] on button "1 . késte" at bounding box center [153, 108] width 119 height 28
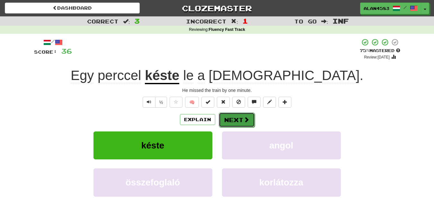
click at [235, 118] on button "Next" at bounding box center [237, 119] width 36 height 15
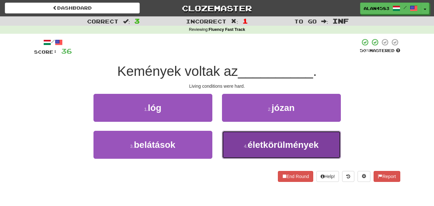
click at [262, 142] on span "életkörülmények" at bounding box center [283, 145] width 71 height 10
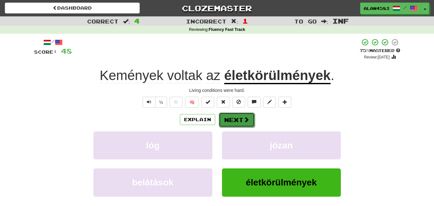
click at [234, 121] on button "Next" at bounding box center [237, 119] width 36 height 15
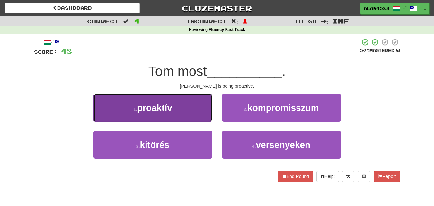
click at [192, 113] on button "1 . proaktív" at bounding box center [153, 108] width 119 height 28
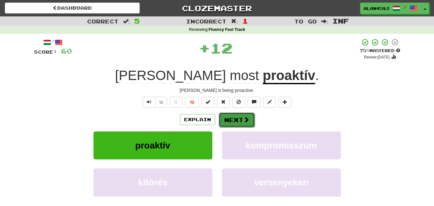
click at [234, 118] on button "Next" at bounding box center [237, 119] width 36 height 15
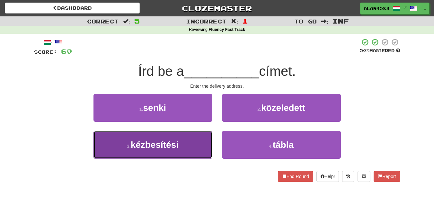
click at [194, 139] on button "3 . kézbesítési" at bounding box center [153, 145] width 119 height 28
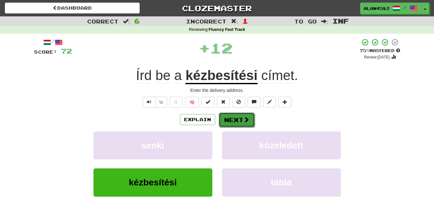
click at [228, 119] on button "Next" at bounding box center [237, 119] width 36 height 15
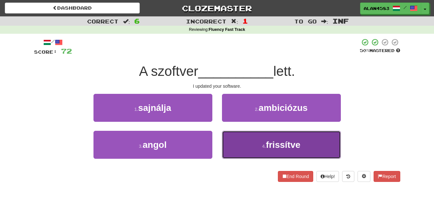
click at [259, 150] on button "4 . frissítve" at bounding box center [281, 145] width 119 height 28
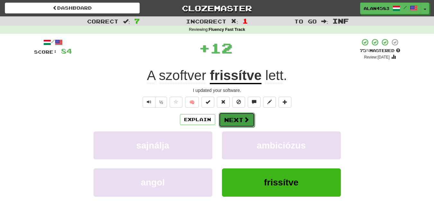
click at [241, 123] on button "Next" at bounding box center [237, 119] width 36 height 15
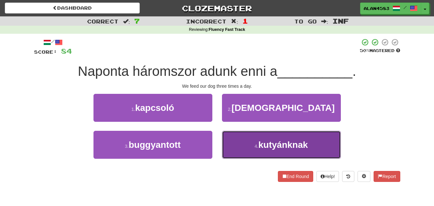
click at [242, 146] on button "4 . kutyánknak" at bounding box center [281, 145] width 119 height 28
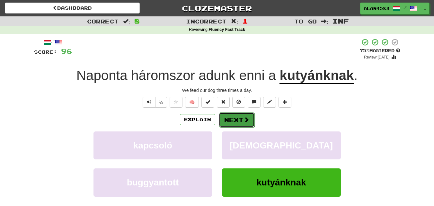
click at [238, 120] on button "Next" at bounding box center [237, 119] width 36 height 15
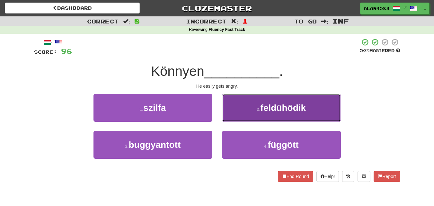
click at [292, 115] on button "2 . feldühödik" at bounding box center [281, 108] width 119 height 28
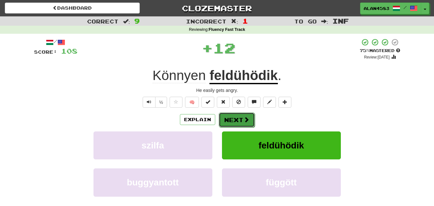
click at [235, 121] on button "Next" at bounding box center [237, 119] width 36 height 15
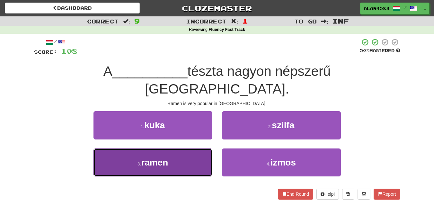
click at [178, 155] on button "3 . ramen" at bounding box center [153, 162] width 119 height 28
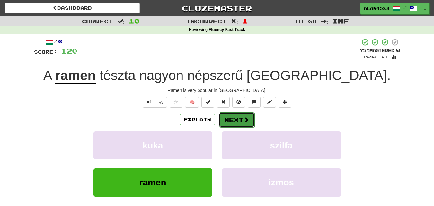
click at [234, 119] on button "Next" at bounding box center [237, 119] width 36 height 15
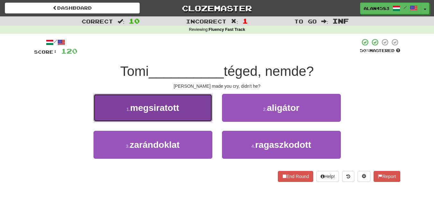
click at [197, 108] on button "1 . megsiratott" at bounding box center [153, 108] width 119 height 28
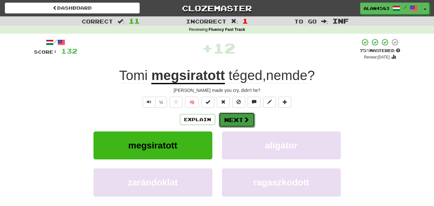
click at [232, 119] on button "Next" at bounding box center [237, 119] width 36 height 15
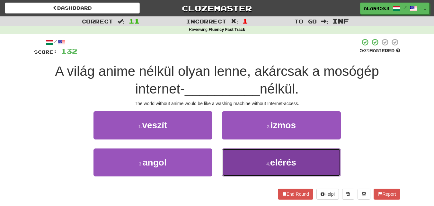
click at [266, 164] on small "4 ." at bounding box center [268, 163] width 4 height 5
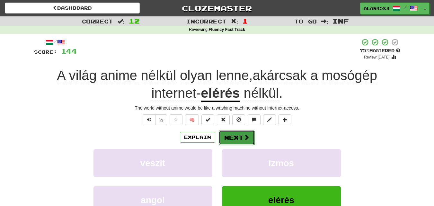
click at [234, 135] on button "Next" at bounding box center [237, 137] width 36 height 15
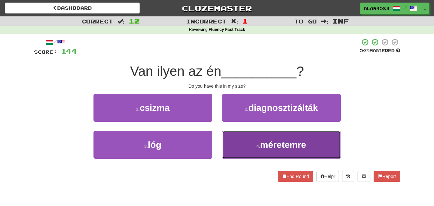
click at [254, 150] on button "4 . méretemre" at bounding box center [281, 145] width 119 height 28
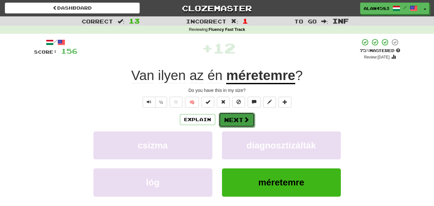
click at [235, 119] on button "Next" at bounding box center [237, 119] width 36 height 15
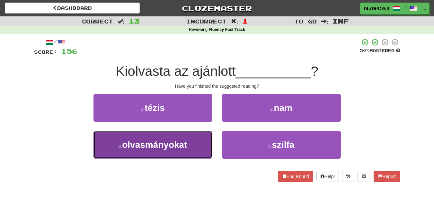
click at [185, 148] on span "olvasmányokat" at bounding box center [154, 145] width 65 height 10
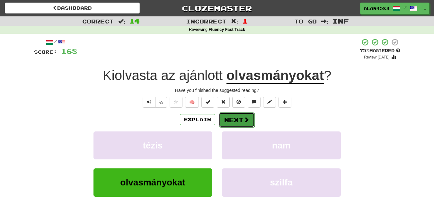
click at [230, 121] on button "Next" at bounding box center [237, 119] width 36 height 15
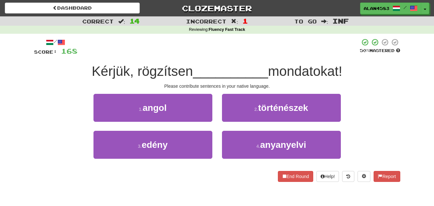
click at [169, 70] on span "Kérjük, rögzítsen" at bounding box center [142, 71] width 101 height 15
click at [165, 55] on div at bounding box center [165, 55] width 0 height 0
click at [199, 54] on div at bounding box center [218, 47] width 282 height 18
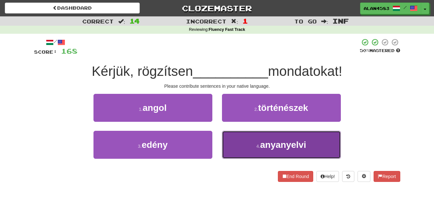
click at [248, 150] on button "4 . anyanyelvi" at bounding box center [281, 145] width 119 height 28
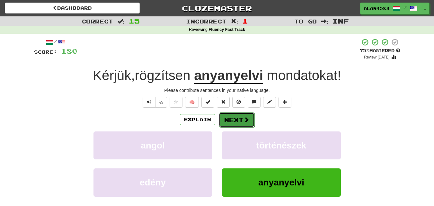
click at [238, 122] on button "Next" at bounding box center [237, 119] width 36 height 15
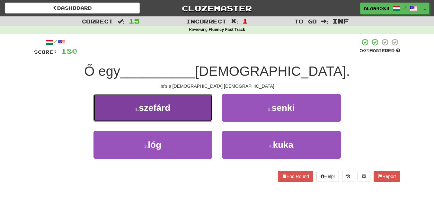
click at [178, 109] on button "1 . szefárd" at bounding box center [153, 108] width 119 height 28
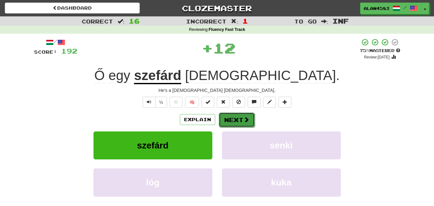
click at [228, 117] on button "Next" at bounding box center [237, 119] width 36 height 15
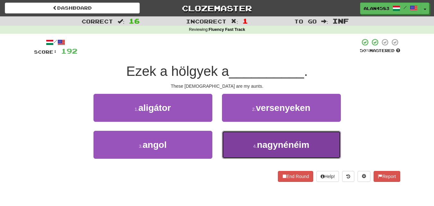
click at [260, 145] on span "nagynénéim" at bounding box center [283, 145] width 52 height 10
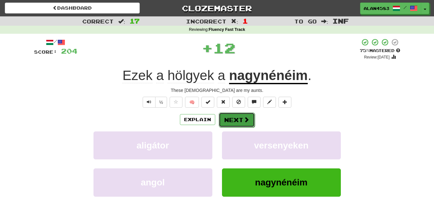
click at [232, 118] on button "Next" at bounding box center [237, 119] width 36 height 15
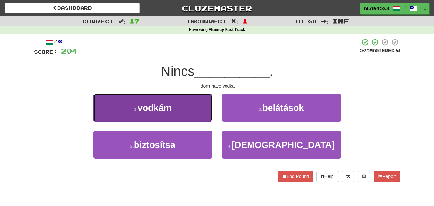
click at [184, 100] on button "1 . vodkám" at bounding box center [153, 108] width 119 height 28
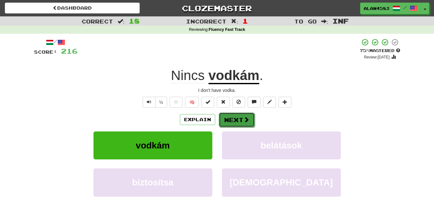
click at [232, 120] on button "Next" at bounding box center [237, 119] width 36 height 15
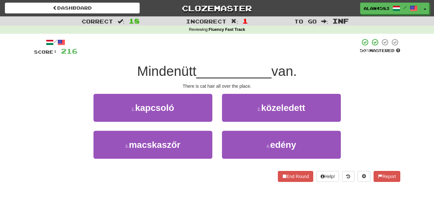
click at [159, 79] on div "Mindenütt __________ van." at bounding box center [217, 72] width 366 height 18
click at [162, 71] on span "Mindenütt" at bounding box center [166, 71] width 59 height 15
click at [158, 55] on div at bounding box center [158, 55] width 0 height 0
click at [177, 53] on div at bounding box center [218, 47] width 282 height 18
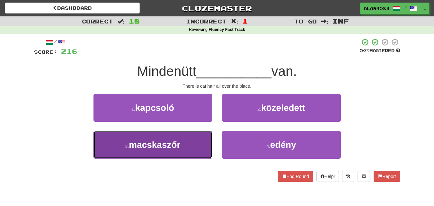
click at [164, 152] on button "3 . macskaszőr" at bounding box center [153, 145] width 119 height 28
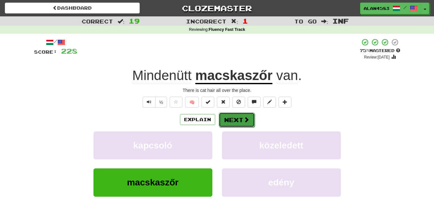
click at [226, 121] on button "Next" at bounding box center [237, 119] width 36 height 15
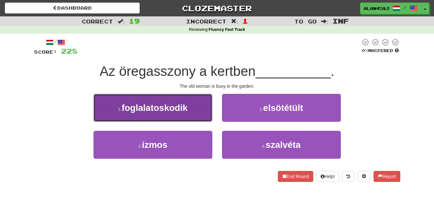
click at [169, 104] on span "foglalatoskodik" at bounding box center [155, 108] width 66 height 10
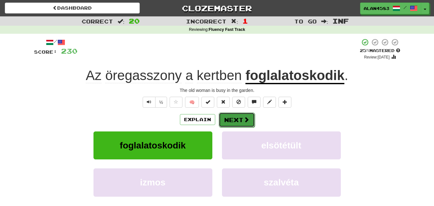
click at [236, 121] on button "Next" at bounding box center [237, 119] width 36 height 15
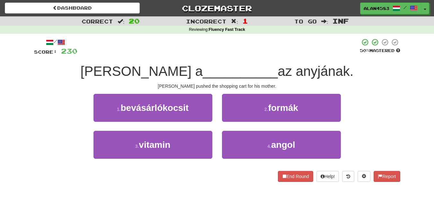
click at [151, 76] on span "[PERSON_NAME] a" at bounding box center [142, 71] width 122 height 15
click at [147, 79] on div at bounding box center [147, 79] width 0 height 0
click at [203, 66] on span "__________" at bounding box center [240, 71] width 75 height 15
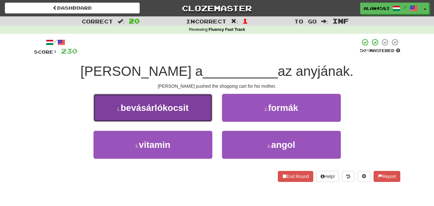
click at [180, 107] on span "bevásárlókocsit" at bounding box center [155, 108] width 68 height 10
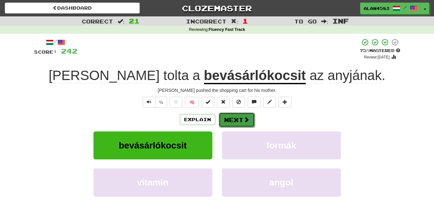
click at [234, 118] on button "Next" at bounding box center [237, 119] width 36 height 15
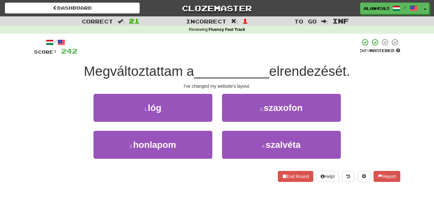
click at [295, 68] on span "elrendezését." at bounding box center [309, 71] width 81 height 15
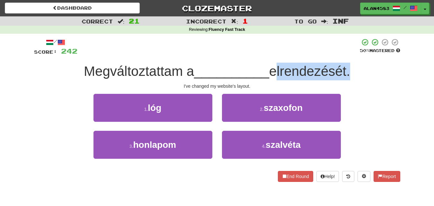
click at [295, 68] on span "elrendezését." at bounding box center [309, 71] width 81 height 15
click at [291, 55] on div at bounding box center [291, 55] width 0 height 0
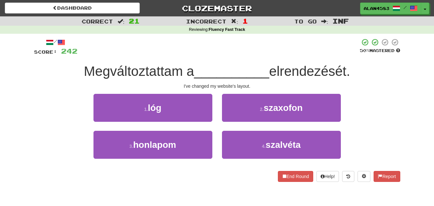
click at [300, 50] on div at bounding box center [218, 47] width 282 height 18
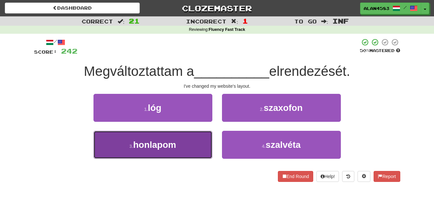
click at [166, 139] on button "3 . honlapom" at bounding box center [153, 145] width 119 height 28
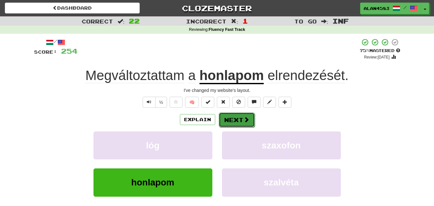
click at [229, 121] on button "Next" at bounding box center [237, 119] width 36 height 15
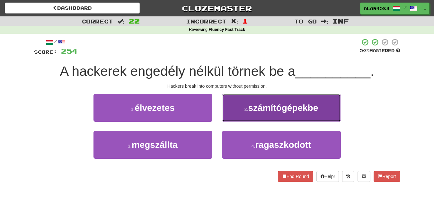
click at [281, 108] on span "számítógépekbe" at bounding box center [283, 108] width 70 height 10
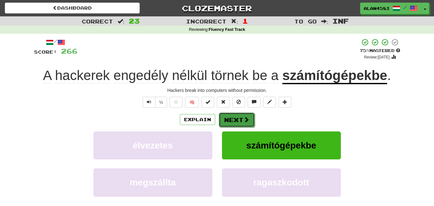
click at [234, 121] on button "Next" at bounding box center [237, 119] width 36 height 15
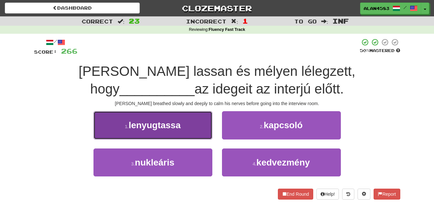
click at [181, 122] on span "lenyugtassa" at bounding box center [155, 125] width 52 height 10
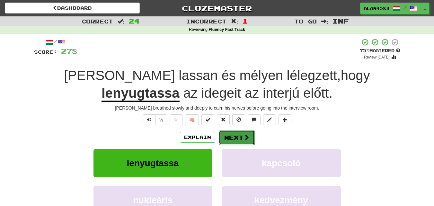
click at [240, 139] on button "Next" at bounding box center [237, 137] width 36 height 15
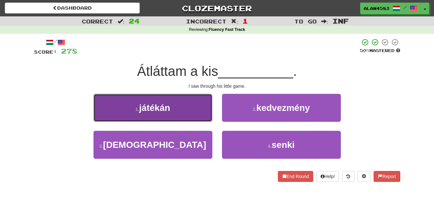
click at [200, 109] on button "1 . játékán" at bounding box center [153, 108] width 119 height 28
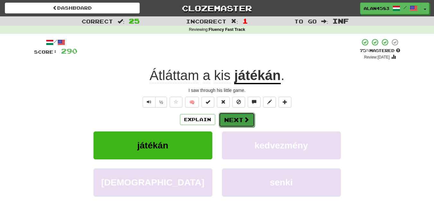
click at [230, 120] on button "Next" at bounding box center [237, 119] width 36 height 15
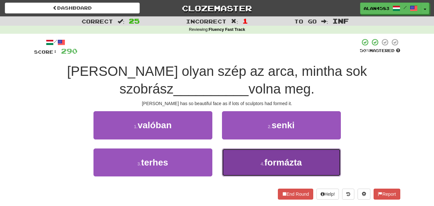
click at [259, 160] on button "4 . formázta" at bounding box center [281, 162] width 119 height 28
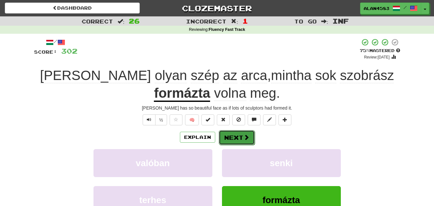
click at [240, 133] on button "Next" at bounding box center [237, 137] width 36 height 15
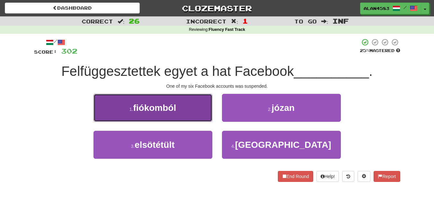
click at [183, 97] on button "1 . fiókomból" at bounding box center [153, 108] width 119 height 28
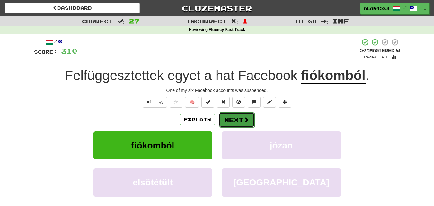
click at [231, 120] on button "Next" at bounding box center [237, 119] width 36 height 15
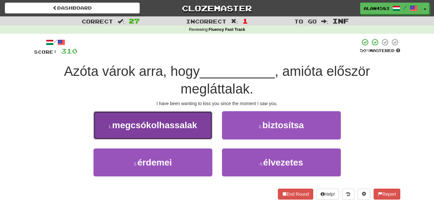
click at [165, 120] on span "megcsókolhassalak" at bounding box center [154, 125] width 85 height 10
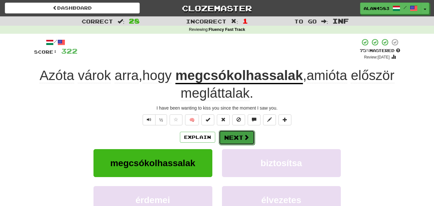
click at [230, 135] on button "Next" at bounding box center [237, 137] width 36 height 15
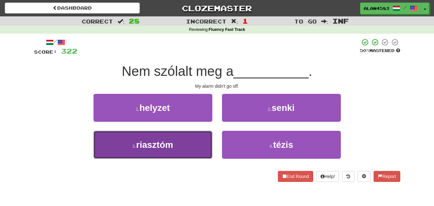
click at [188, 137] on button "3 . riasztóm" at bounding box center [153, 145] width 119 height 28
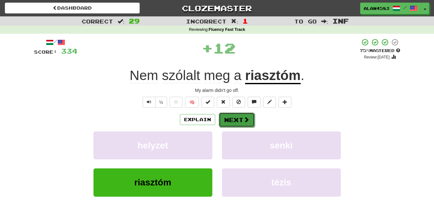
click at [232, 116] on button "Next" at bounding box center [237, 119] width 36 height 15
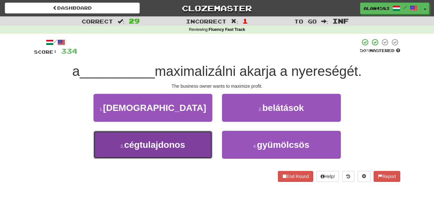
click at [190, 137] on button "3 . cégtulajdonos" at bounding box center [153, 145] width 119 height 28
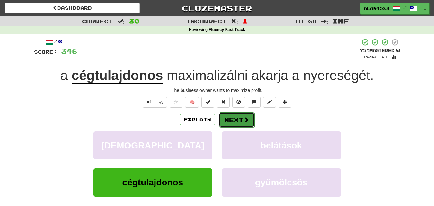
click at [233, 119] on button "Next" at bounding box center [237, 119] width 36 height 15
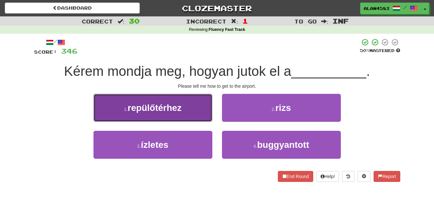
click at [164, 109] on span "repülőtérhez" at bounding box center [155, 108] width 54 height 10
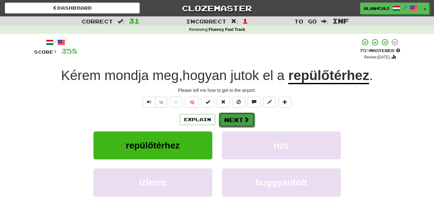
click at [242, 119] on button "Next" at bounding box center [237, 119] width 36 height 15
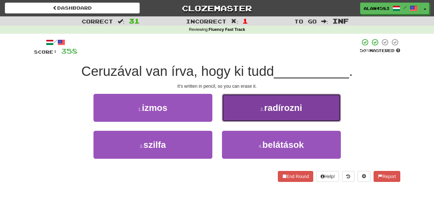
click at [249, 116] on button "2 . radírozni" at bounding box center [281, 108] width 119 height 28
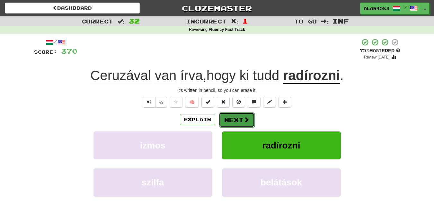
click at [236, 121] on button "Next" at bounding box center [237, 119] width 36 height 15
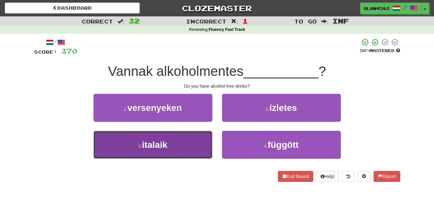
click at [183, 135] on button "3 . italaik" at bounding box center [153, 145] width 119 height 28
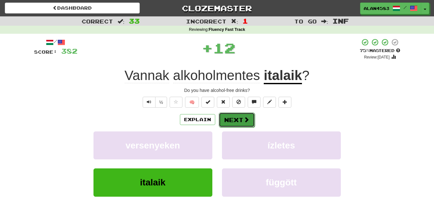
click at [229, 117] on button "Next" at bounding box center [237, 119] width 36 height 15
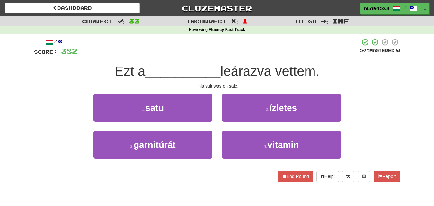
click at [246, 70] on span "leárazva vettem." at bounding box center [269, 71] width 99 height 15
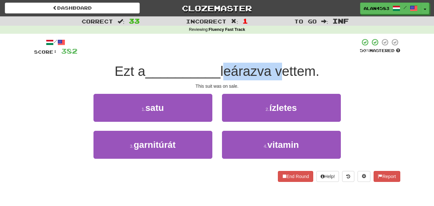
click at [246, 70] on span "leárazva vettem." at bounding box center [269, 71] width 99 height 15
click at [241, 55] on div at bounding box center [241, 55] width 0 height 0
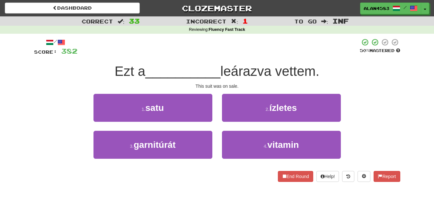
click at [282, 53] on div at bounding box center [218, 47] width 282 height 18
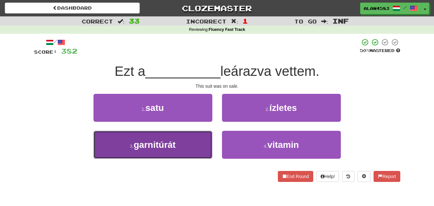
click at [164, 143] on span "garnitúrát" at bounding box center [155, 145] width 42 height 10
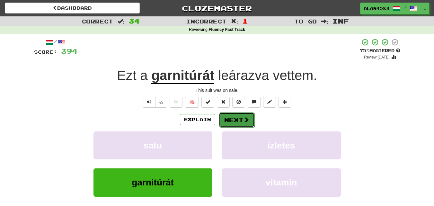
click at [234, 120] on button "Next" at bounding box center [237, 119] width 36 height 15
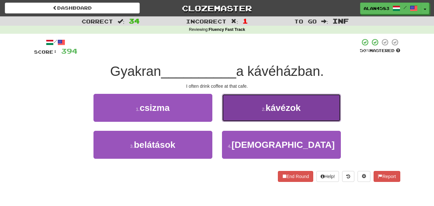
click at [260, 113] on button "2 . kávézok" at bounding box center [281, 108] width 119 height 28
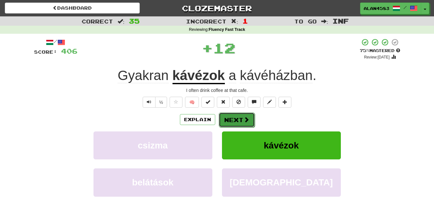
click at [229, 120] on button "Next" at bounding box center [237, 119] width 36 height 15
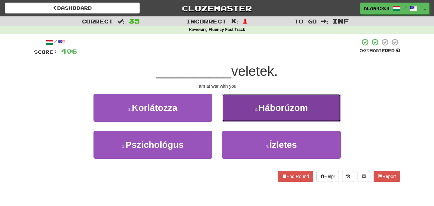
click at [248, 101] on button "2 . [GEOGRAPHIC_DATA]" at bounding box center [281, 108] width 119 height 28
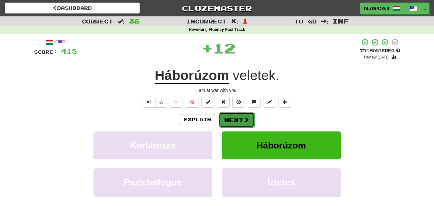
click at [230, 119] on button "Next" at bounding box center [237, 119] width 36 height 15
